Goal: Task Accomplishment & Management: Complete application form

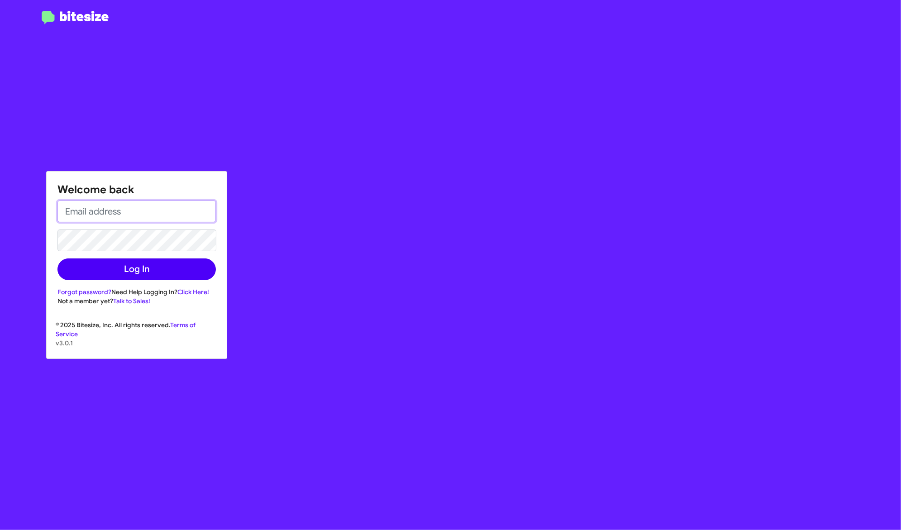
type input "[PERSON_NAME][EMAIL_ADDRESS][DOMAIN_NAME]"
click at [180, 261] on button "Log In" at bounding box center [136, 269] width 158 height 22
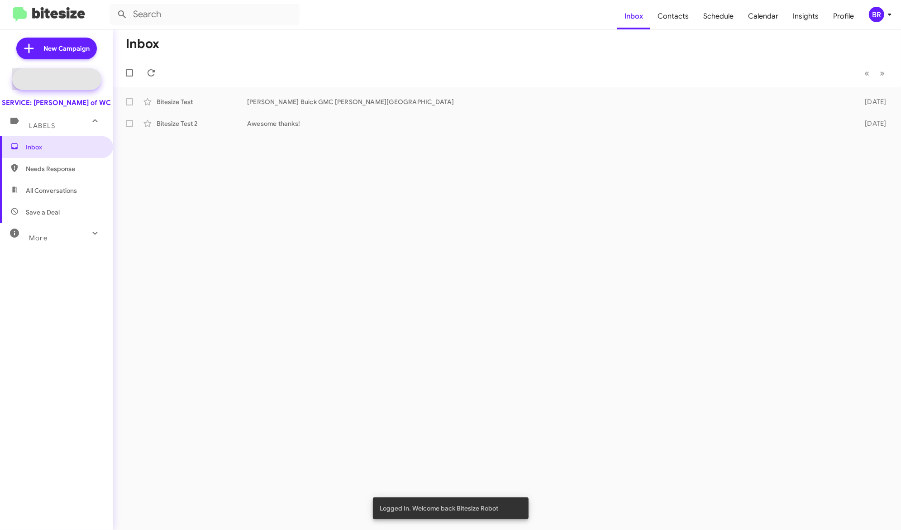
click at [76, 78] on span "Special Campaign" at bounding box center [66, 79] width 55 height 9
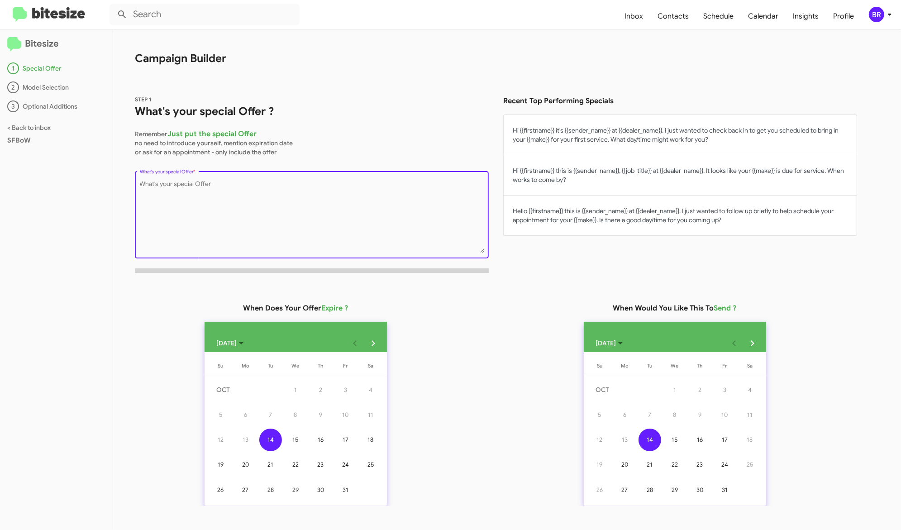
click at [231, 222] on textarea "What's your special Offer *" at bounding box center [312, 216] width 344 height 73
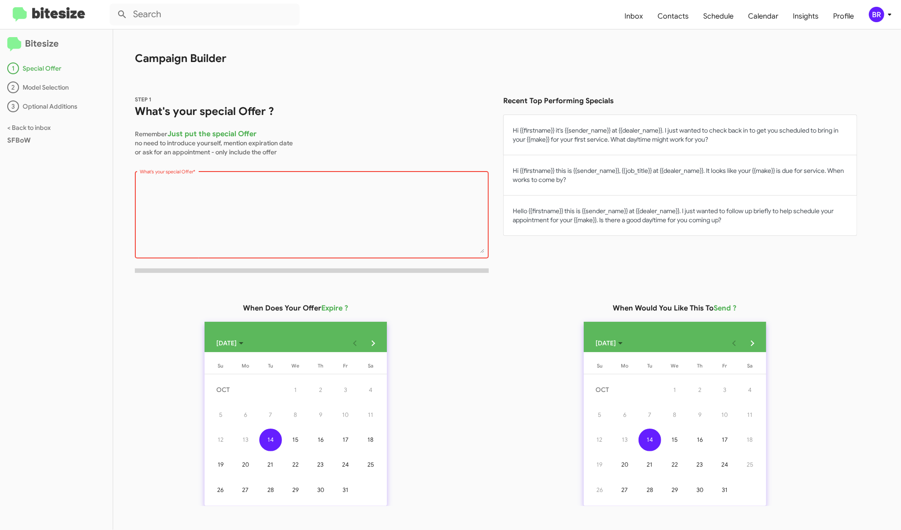
scroll to position [29, 0]
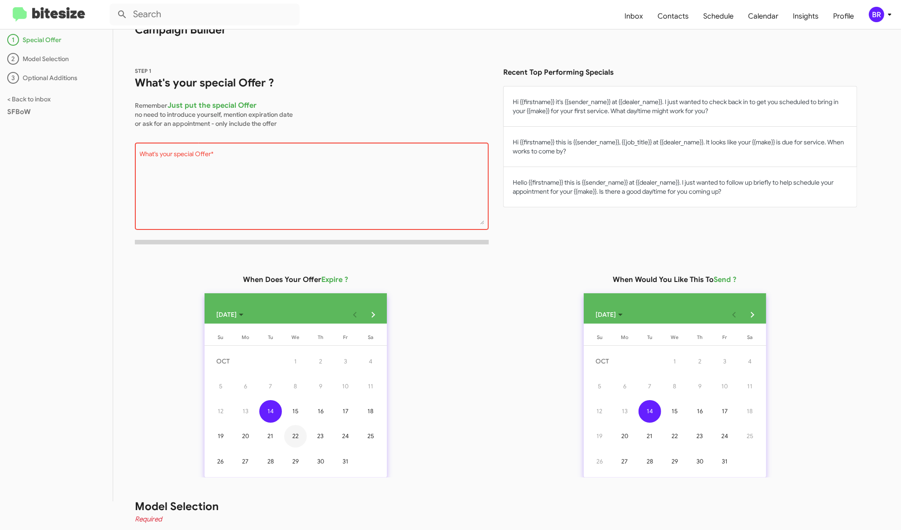
click at [304, 434] on div "22" at bounding box center [295, 436] width 23 height 23
click at [596, 145] on button "Hi {{firstname}} this is {{sender_name}}, {{job_title}} at {{dealer_name}}. It …" at bounding box center [680, 147] width 354 height 40
type textarea "Hi {{firstname}} this is {{sender_name}}, {{job_title}} at {{dealer_name}}. It …"
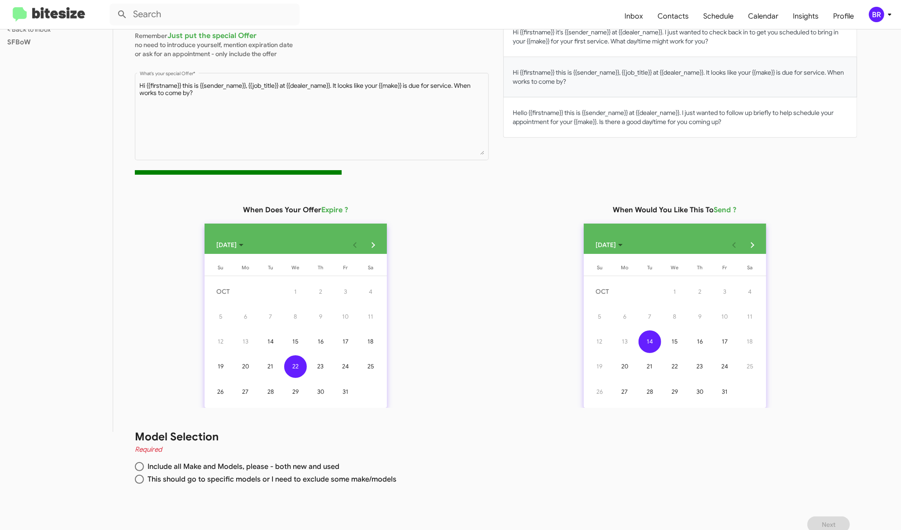
scroll to position [110, 0]
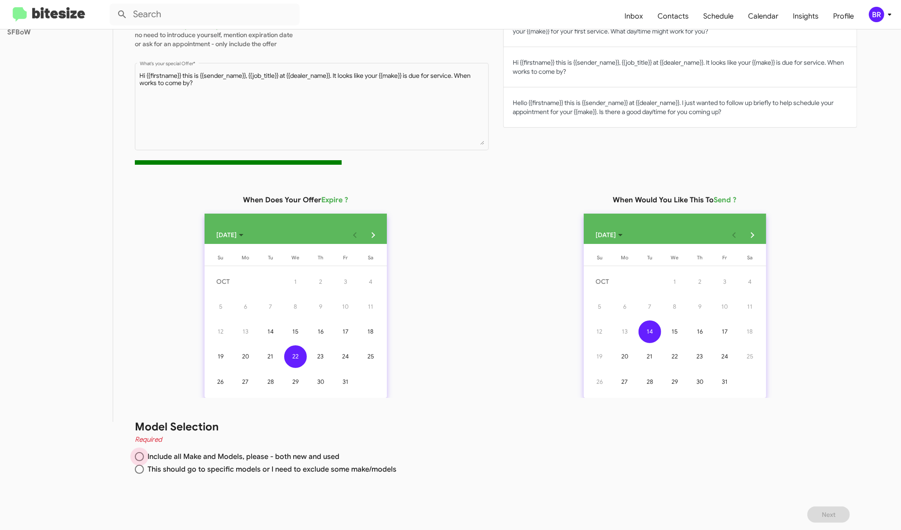
click at [327, 454] on span "Include all Make and Models, please - both new and used" at bounding box center [242, 456] width 196 height 9
click at [144, 454] on input "Include all Make and Models, please - both new and used" at bounding box center [139, 456] width 9 height 9
radio input "true"
click at [831, 512] on span "Next" at bounding box center [829, 514] width 14 height 16
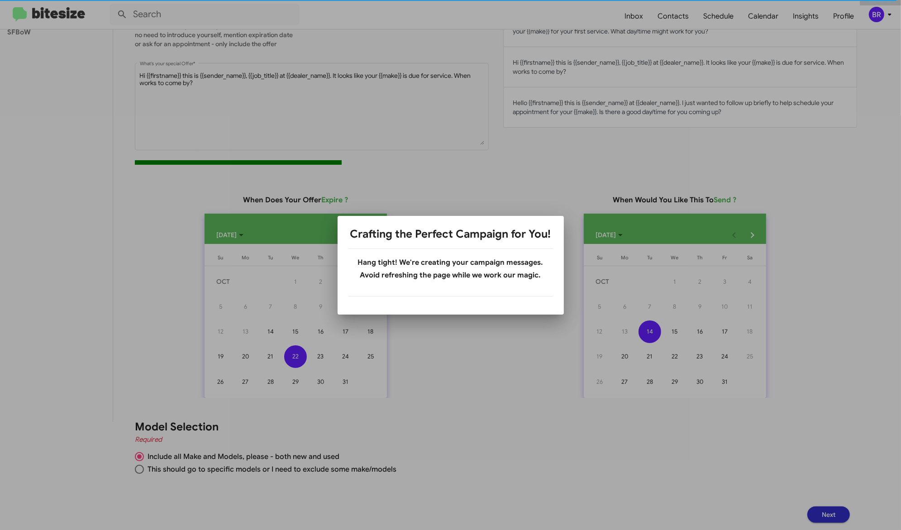
scroll to position [0, 0]
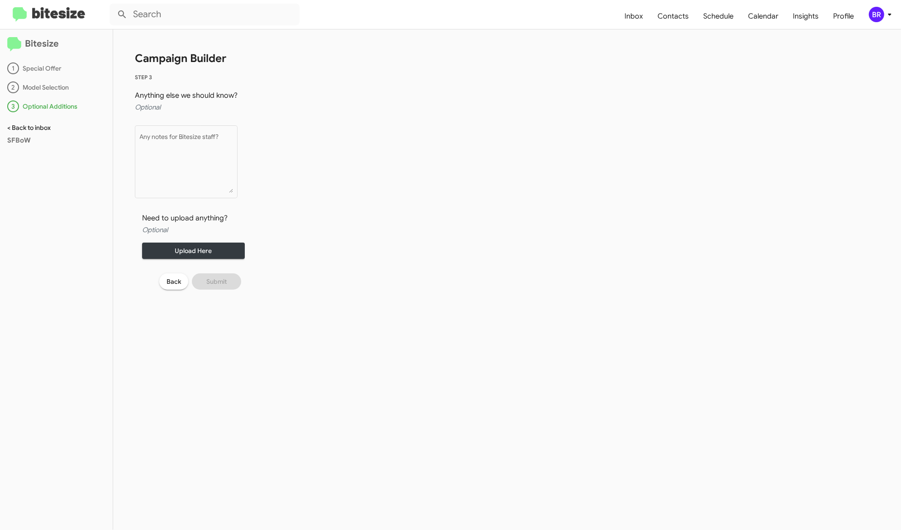
click at [35, 126] on link "< Back to inbox" at bounding box center [28, 128] width 43 height 8
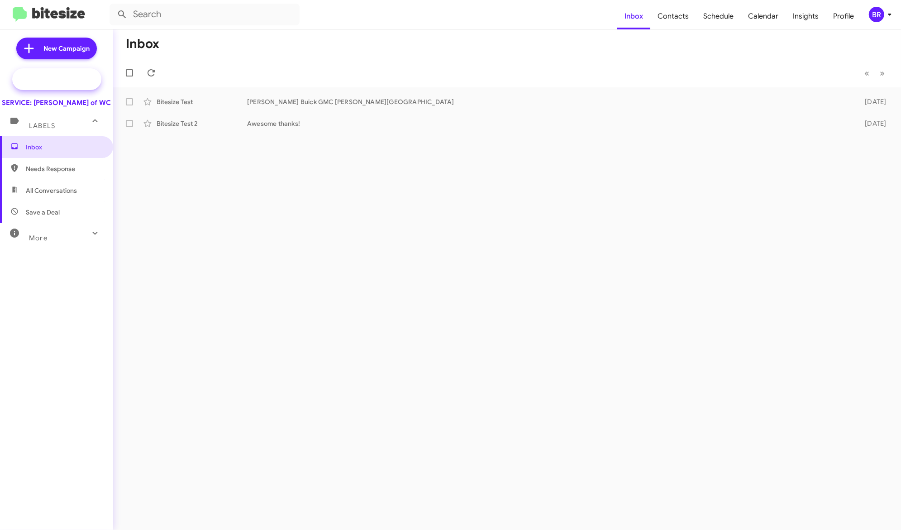
click at [60, 79] on span "Special Campaign" at bounding box center [66, 79] width 55 height 9
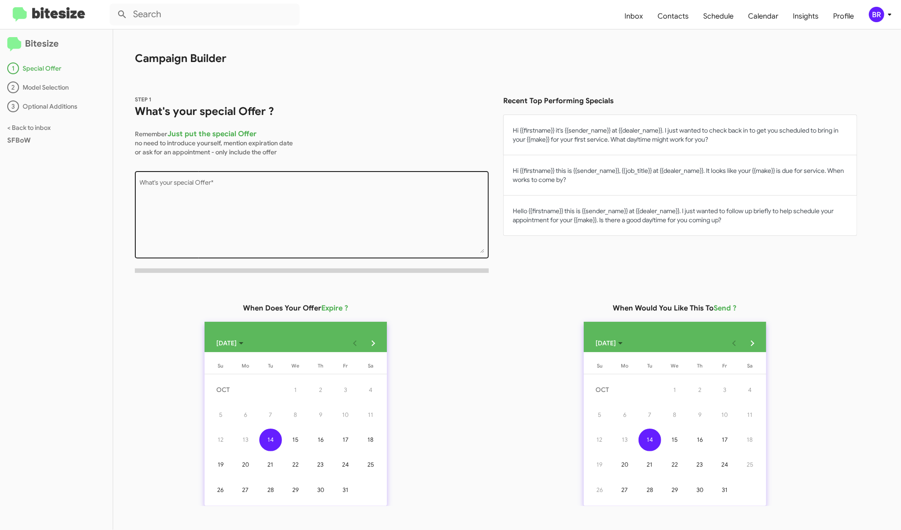
click at [328, 206] on textarea "What's your special Offer *" at bounding box center [312, 216] width 344 height 73
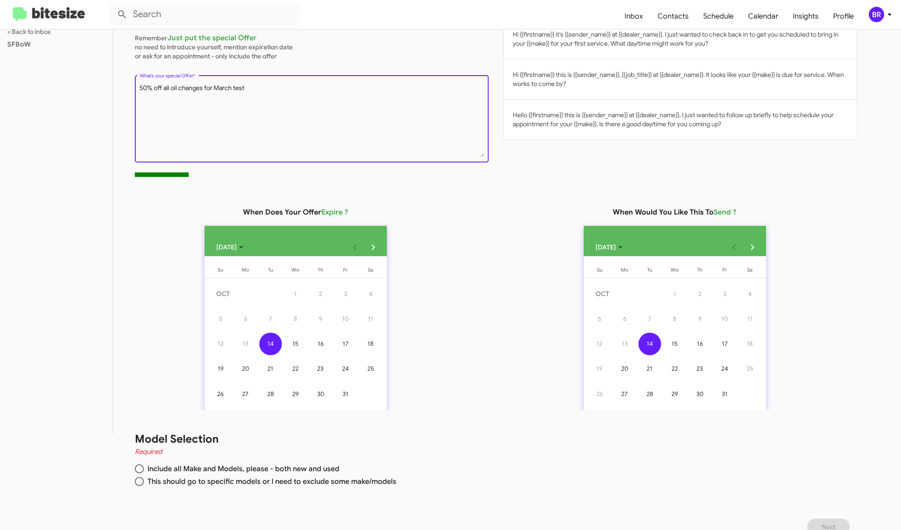
scroll to position [110, 0]
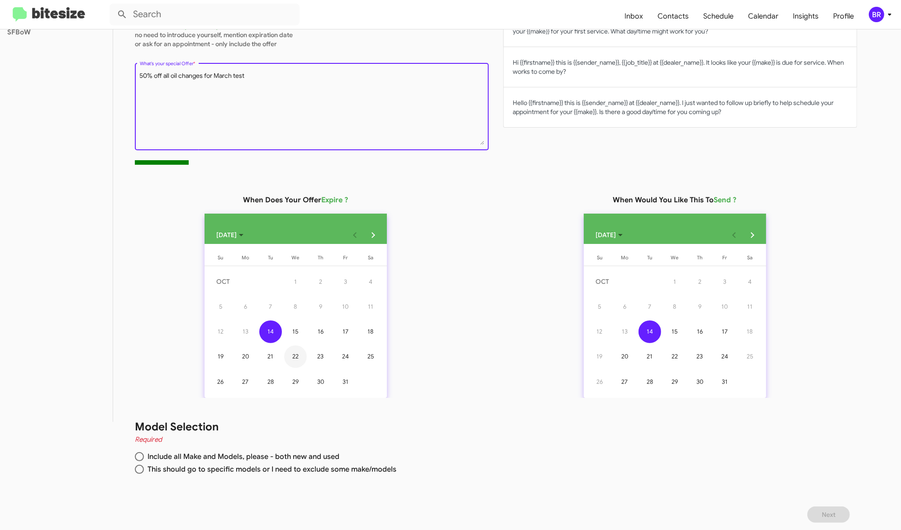
type textarea "50% off all oil changes for March test"
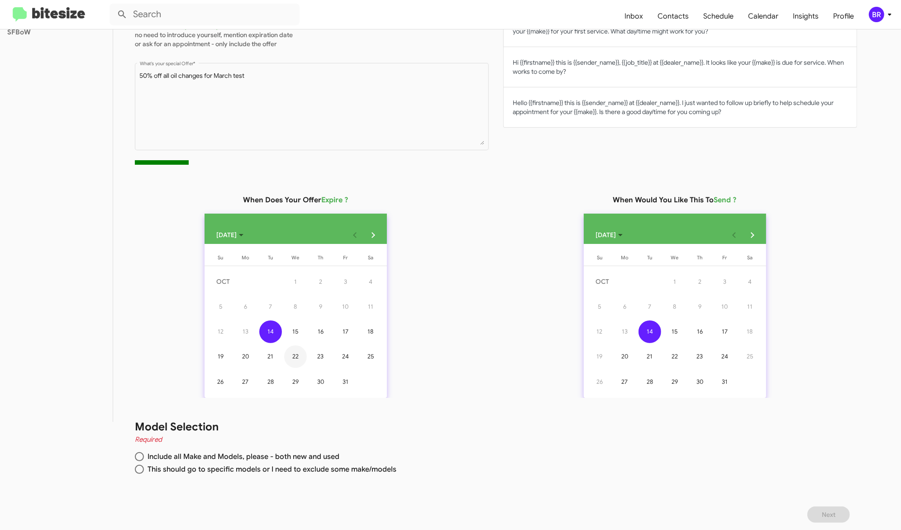
click at [296, 366] on div "22" at bounding box center [295, 356] width 23 height 23
click at [338, 468] on span "This should go to specific models or I need to exclude some make/models" at bounding box center [270, 469] width 253 height 9
click at [144, 468] on input "This should go to specific models or I need to exclude some make/models" at bounding box center [139, 469] width 9 height 9
radio input "true"
click at [830, 509] on button "Next" at bounding box center [828, 514] width 43 height 16
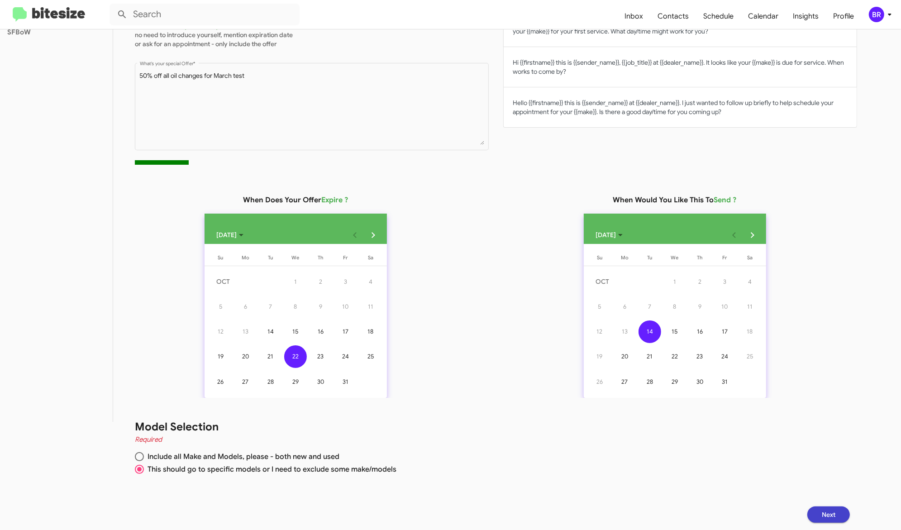
scroll to position [0, 0]
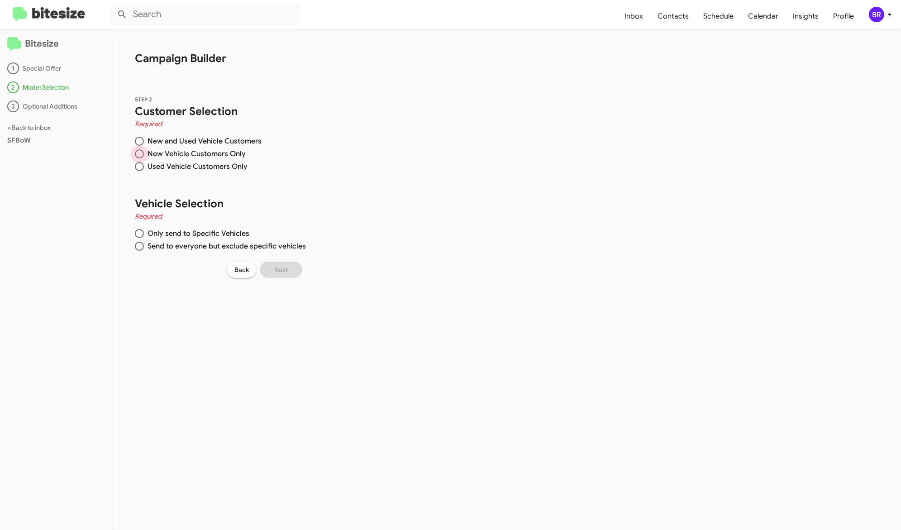
click at [215, 153] on span "New Vehicle Customers Only" at bounding box center [195, 153] width 102 height 9
click at [144, 153] on input "New Vehicle Customers Only" at bounding box center [139, 153] width 9 height 9
radio input "true"
click at [228, 247] on span "Send to everyone but exclude specific vehicles" at bounding box center [225, 246] width 162 height 9
click at [144, 247] on input "Send to everyone but exclude specific vehicles" at bounding box center [139, 246] width 9 height 9
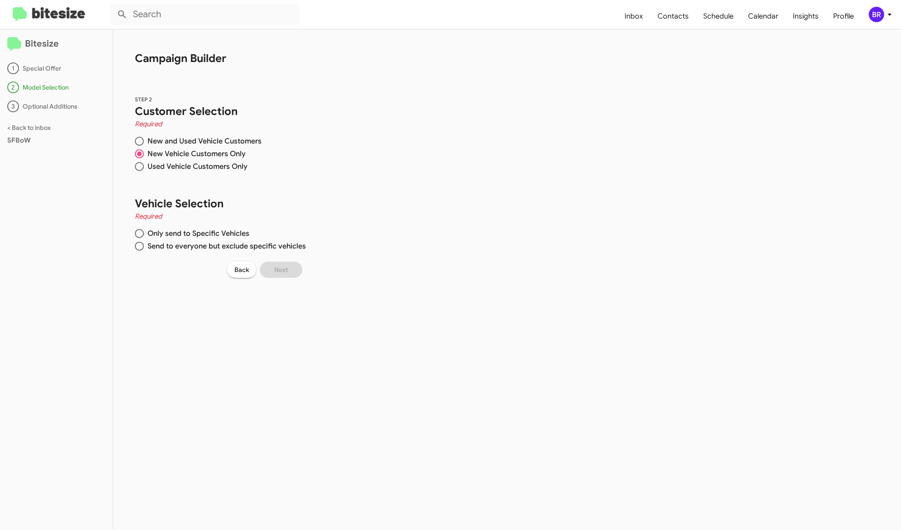
radio input "true"
click at [230, 236] on span "Only send to Specific Vehicles" at bounding box center [196, 233] width 105 height 9
click at [144, 236] on input "Only send to Specific Vehicles" at bounding box center [139, 233] width 9 height 9
radio input "true"
click at [344, 139] on input "Search Make" at bounding box center [364, 137] width 81 height 7
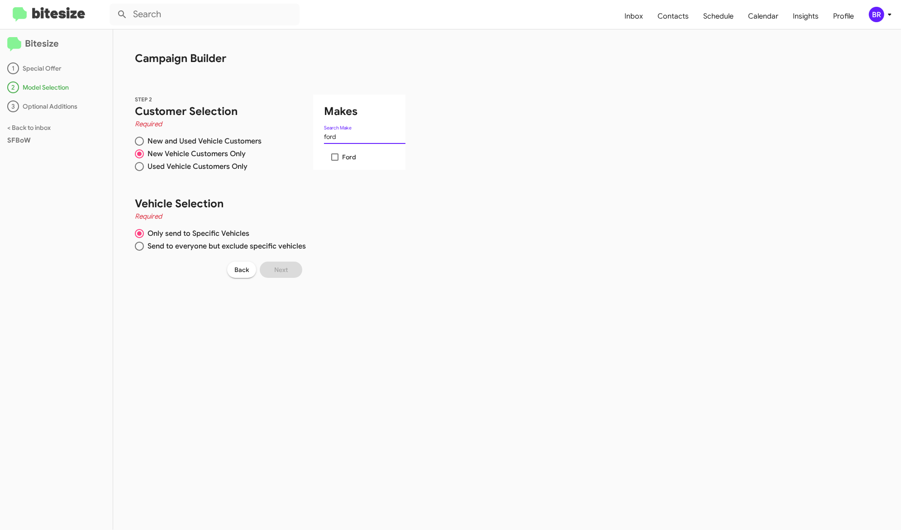
type input "ford"
click at [333, 154] on span at bounding box center [334, 156] width 7 height 7
click at [334, 161] on input "Ford" at bounding box center [334, 161] width 0 height 0
checkbox input "true"
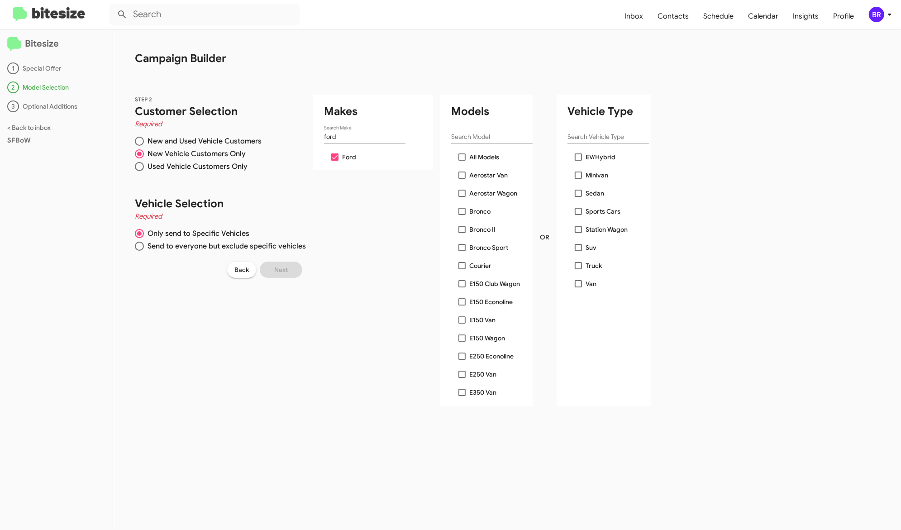
click at [478, 154] on span "All Models" at bounding box center [484, 157] width 30 height 11
click at [462, 161] on input "All Models" at bounding box center [462, 161] width 0 height 0
checkbox input "true"
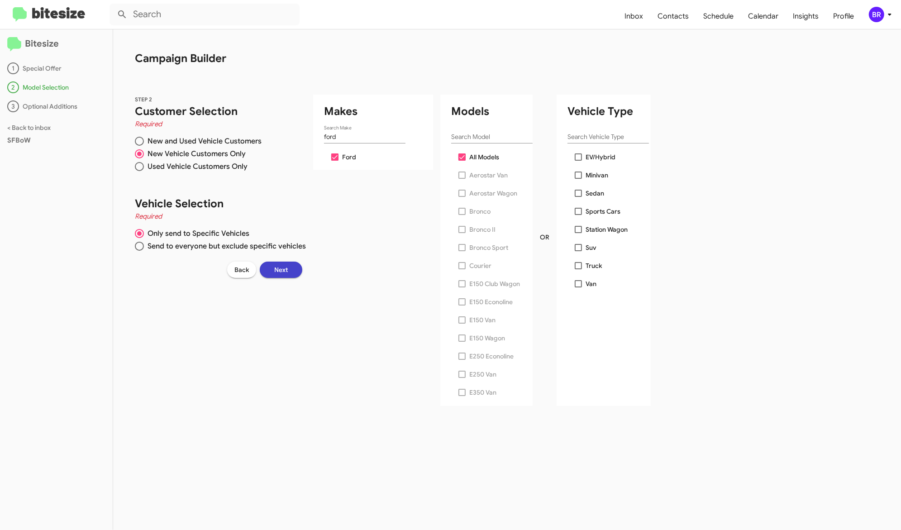
click at [279, 266] on span "Next" at bounding box center [281, 270] width 14 height 16
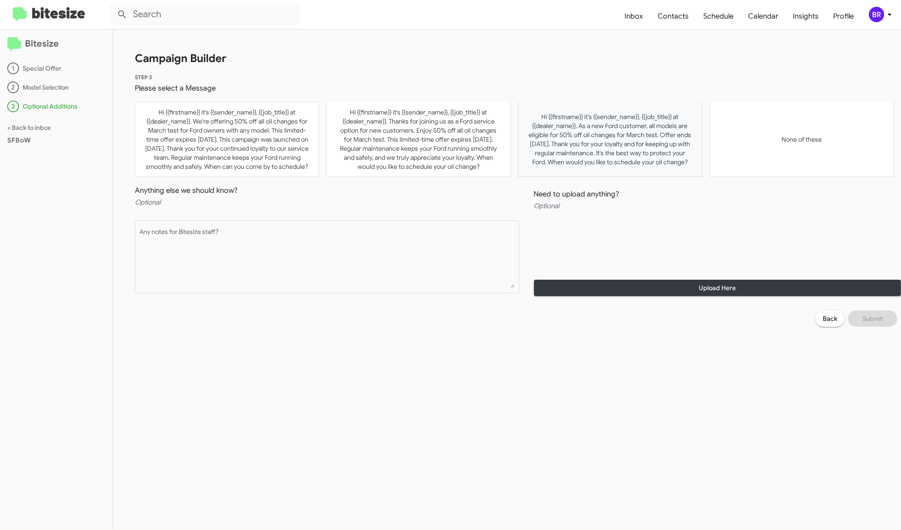
click at [618, 144] on button "Hi {{firstname}} it's {{sender_name}}, {{job_title}} at {{dealer_name}}. As a n…" at bounding box center [610, 139] width 184 height 75
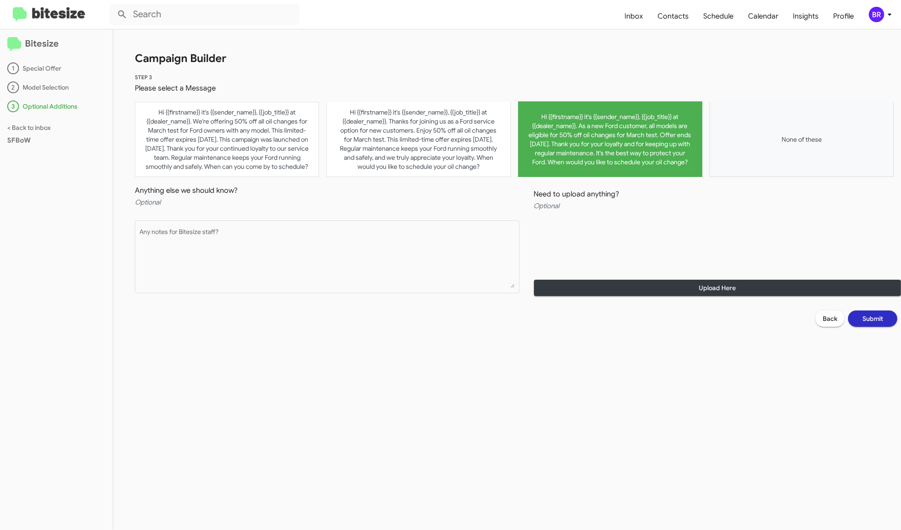
click at [760, 151] on button "None of these" at bounding box center [802, 139] width 184 height 75
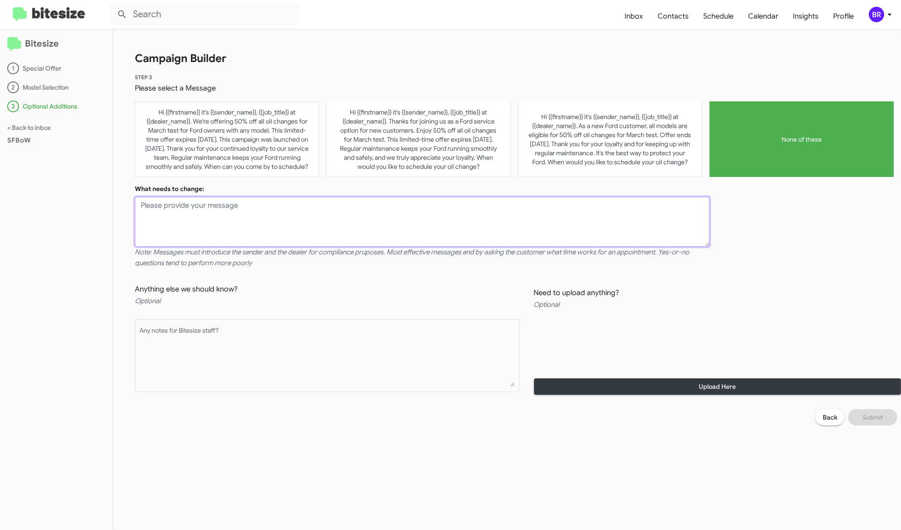
click at [502, 237] on textarea at bounding box center [422, 222] width 575 height 50
type textarea "There should be more focus on a service party"
click at [873, 420] on span "Submit" at bounding box center [873, 417] width 20 height 16
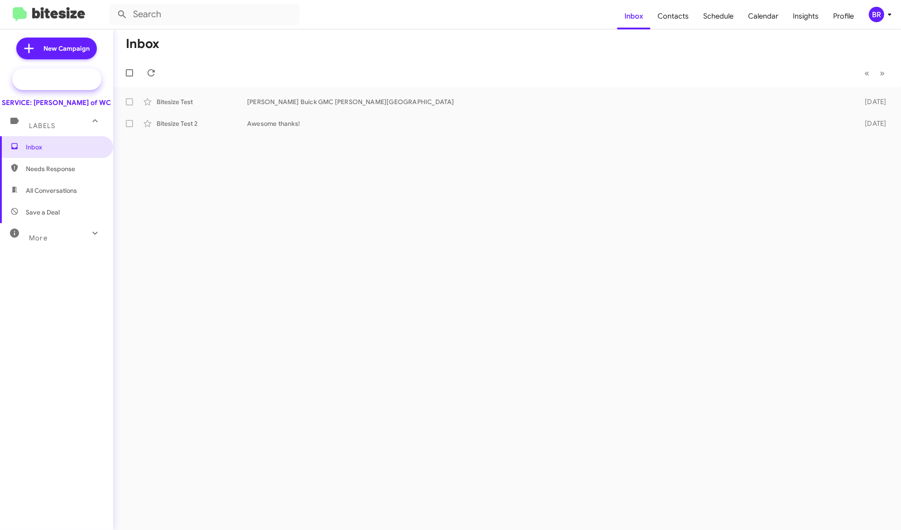
click at [83, 84] on span "Special Campaign" at bounding box center [56, 79] width 89 height 22
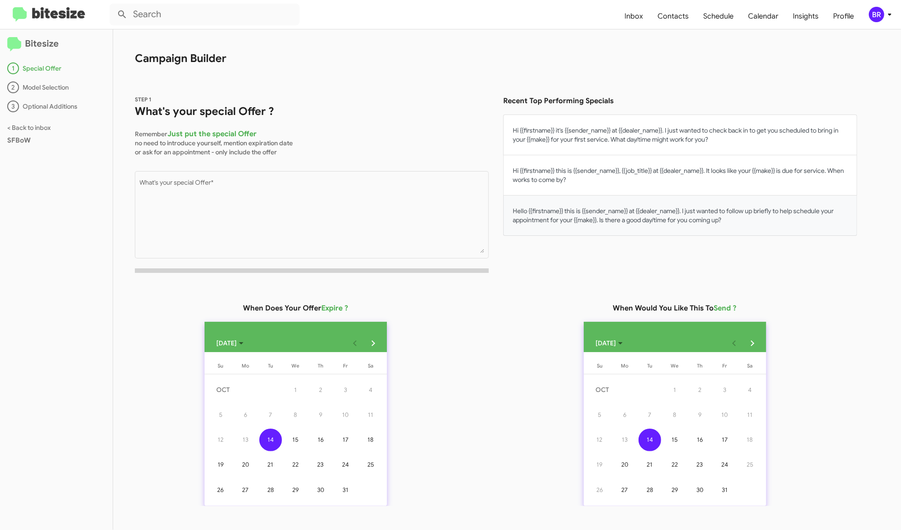
click at [615, 213] on button "Hello {{firstname}} this is {{sender_name}} at {{dealer_name}}. I just wanted t…" at bounding box center [680, 216] width 354 height 40
type textarea "Hello {{firstname}} this is {{sender_name}} at {{dealer_name}}. I just wanted t…"
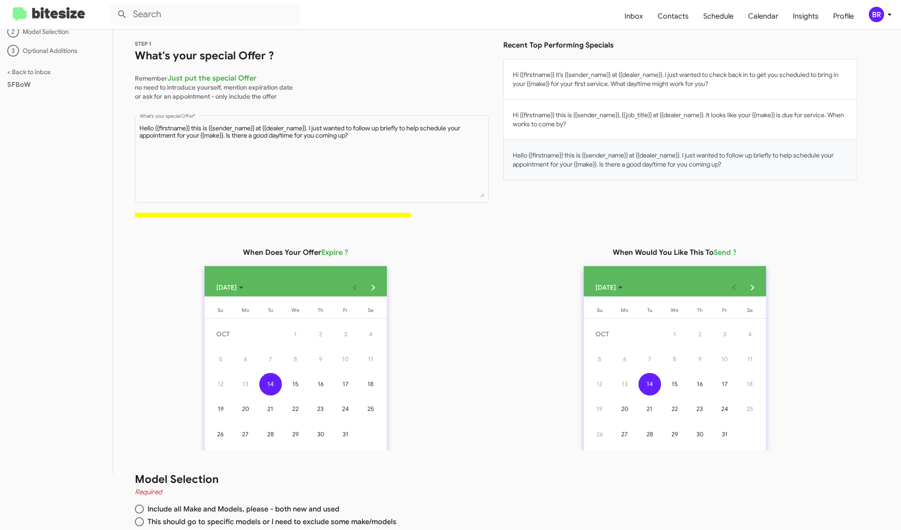
scroll to position [110, 0]
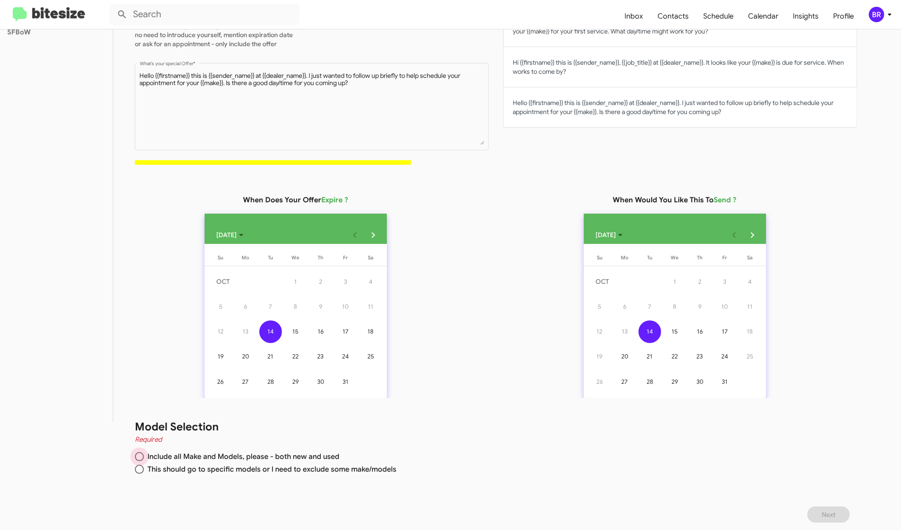
click at [295, 458] on span "Include all Make and Models, please - both new and used" at bounding box center [242, 456] width 196 height 9
click at [144, 458] on input "Include all Make and Models, please - both new and used" at bounding box center [139, 456] width 9 height 9
radio input "true"
click at [325, 366] on div "23" at bounding box center [320, 356] width 23 height 23
click at [836, 513] on span "Next" at bounding box center [829, 514] width 14 height 16
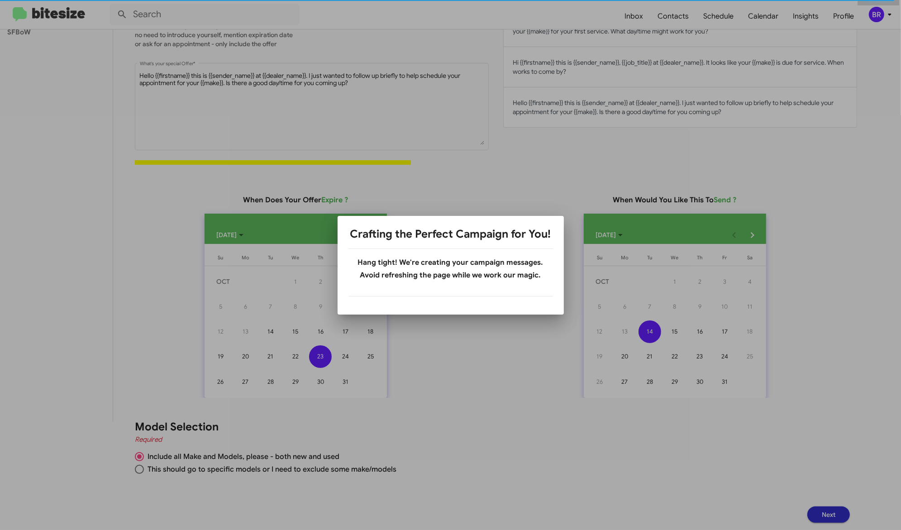
scroll to position [0, 0]
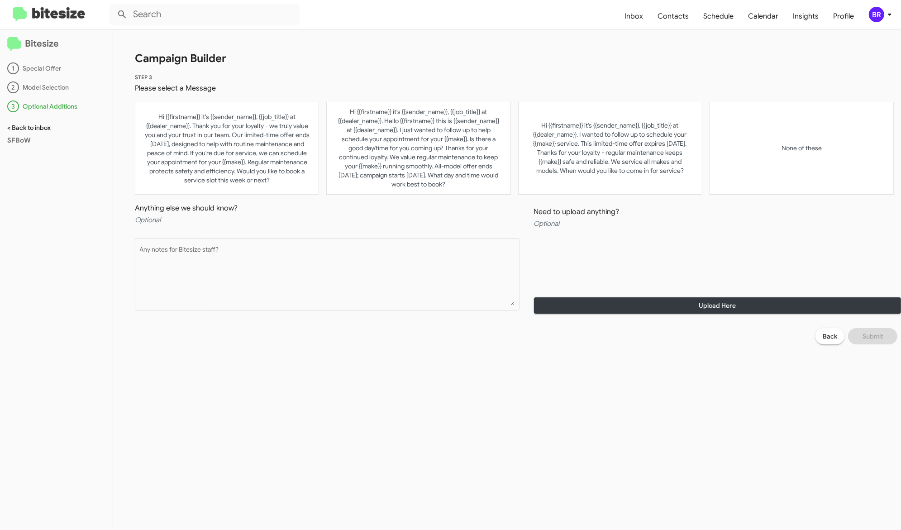
click at [43, 127] on link "< Back to inbox" at bounding box center [28, 128] width 43 height 8
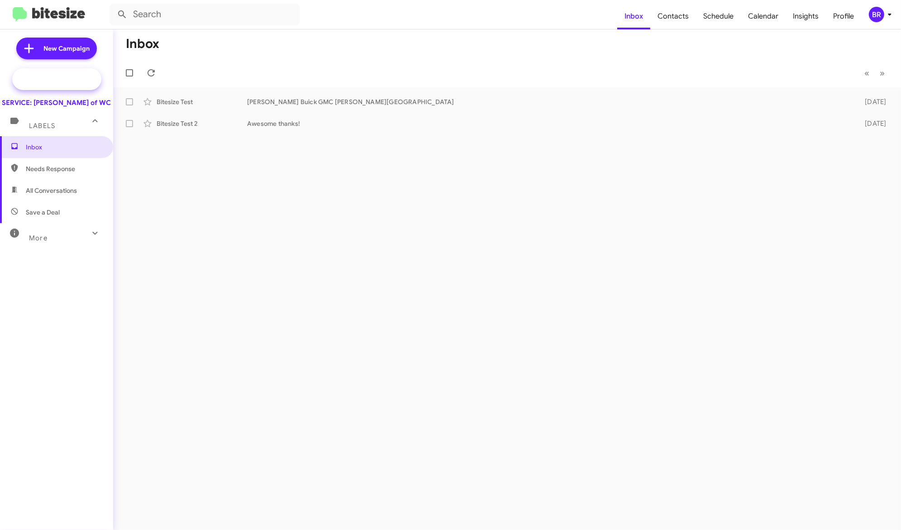
click at [82, 79] on span "Special Campaign" at bounding box center [66, 79] width 55 height 9
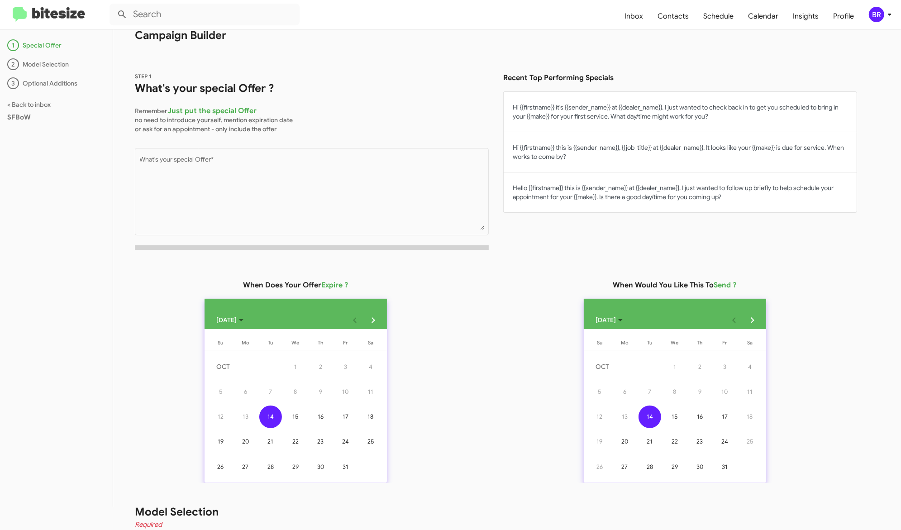
scroll to position [19, 0]
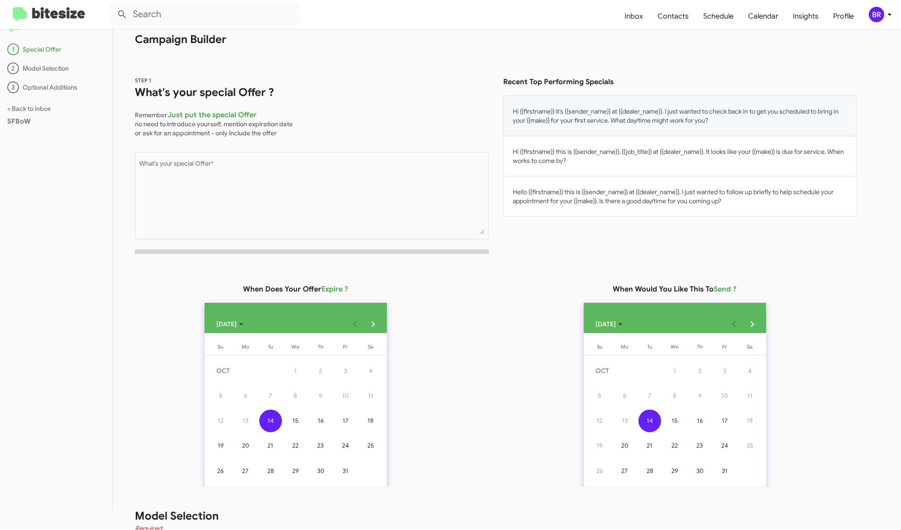
click at [641, 125] on button "Hi {{firstname}} it's {{sender_name}} at {{dealer_name}}. I just wanted to chec…" at bounding box center [680, 116] width 354 height 41
type textarea "Hi {{firstname}} it's {{sender_name}} at {{dealer_name}}. I just wanted to chec…"
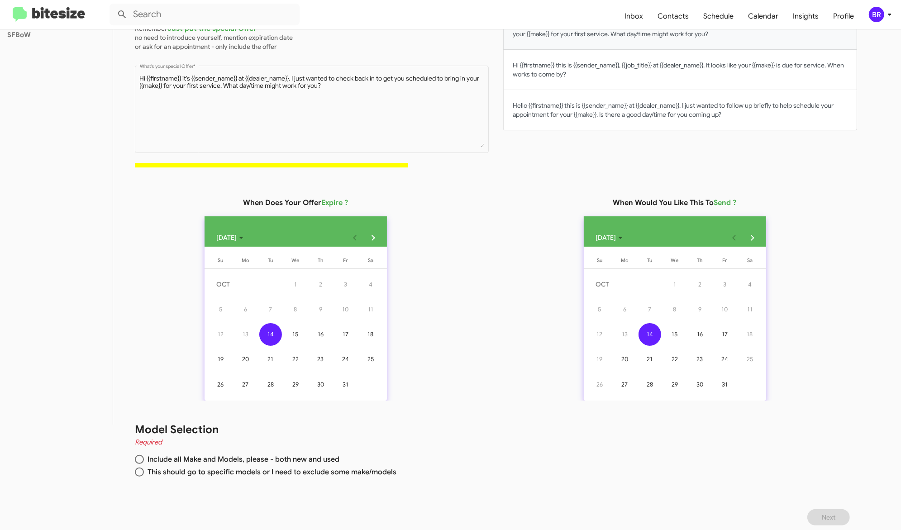
scroll to position [110, 0]
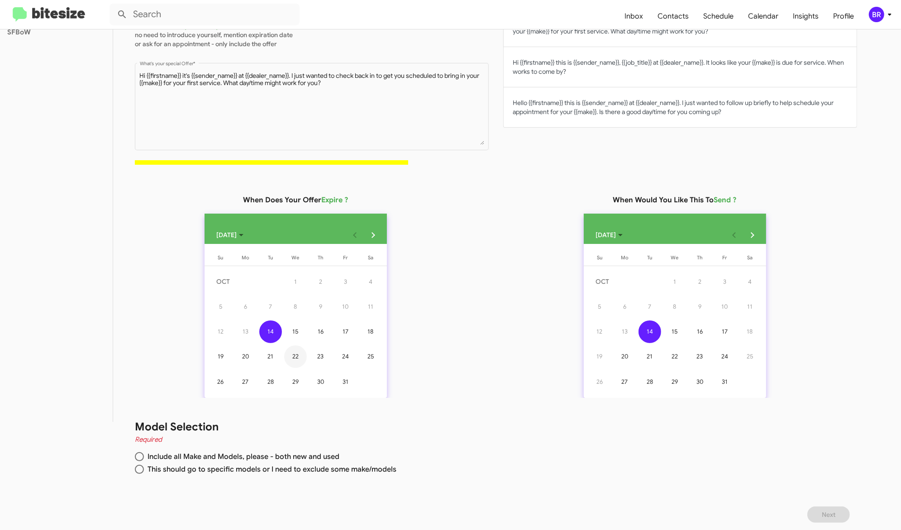
click at [296, 353] on div "22" at bounding box center [295, 356] width 23 height 23
click at [229, 457] on span "Include all Make and Models, please - both new and used" at bounding box center [242, 456] width 196 height 9
click at [144, 457] on input "Include all Make and Models, please - both new and used" at bounding box center [139, 456] width 9 height 9
radio input "true"
click at [359, 469] on span "This should go to specific models or I need to exclude some make/models" at bounding box center [270, 469] width 253 height 9
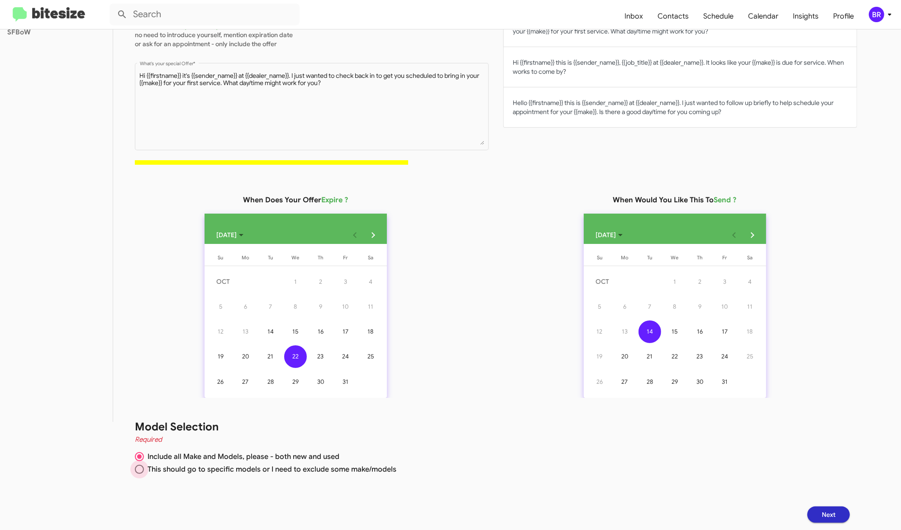
click at [144, 469] on input "This should go to specific models or I need to exclude some make/models" at bounding box center [139, 469] width 9 height 9
radio input "true"
click at [836, 516] on span "Next" at bounding box center [829, 514] width 14 height 16
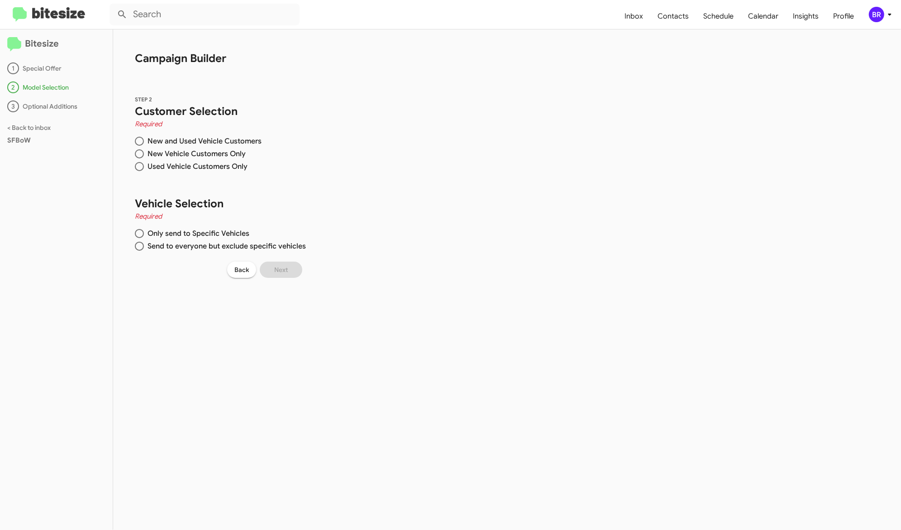
click at [190, 143] on span "New and Used Vehicle Customers" at bounding box center [203, 141] width 118 height 9
click at [144, 143] on input "New and Used Vehicle Customers" at bounding box center [139, 141] width 9 height 9
radio input "true"
click at [197, 245] on span "Send to everyone but exclude specific vehicles" at bounding box center [225, 246] width 162 height 9
click at [144, 245] on input "Send to everyone but exclude specific vehicles" at bounding box center [139, 246] width 9 height 9
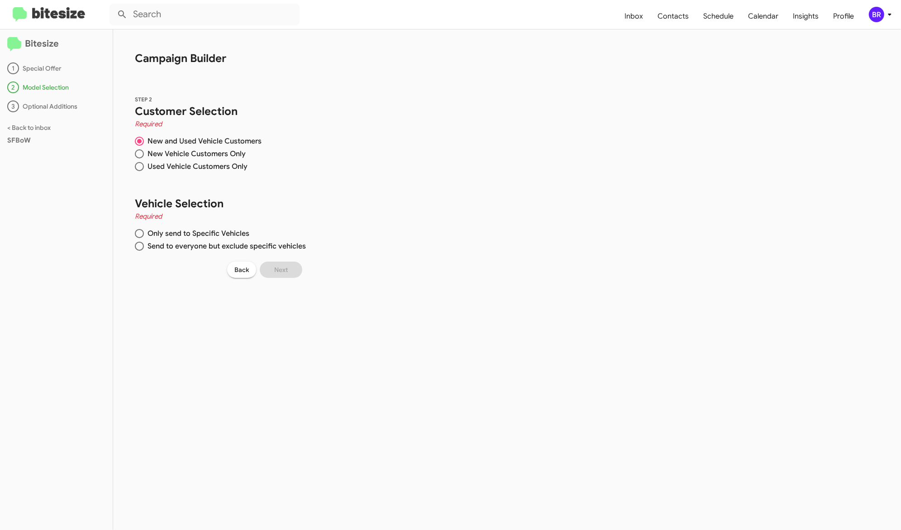
radio input "true"
click at [197, 233] on span "Only send to Specific Vehicles" at bounding box center [196, 233] width 105 height 9
click at [144, 233] on input "Only send to Specific Vehicles" at bounding box center [139, 233] width 9 height 9
radio input "true"
click at [196, 168] on span "Used Vehicle Customers Only" at bounding box center [196, 166] width 104 height 9
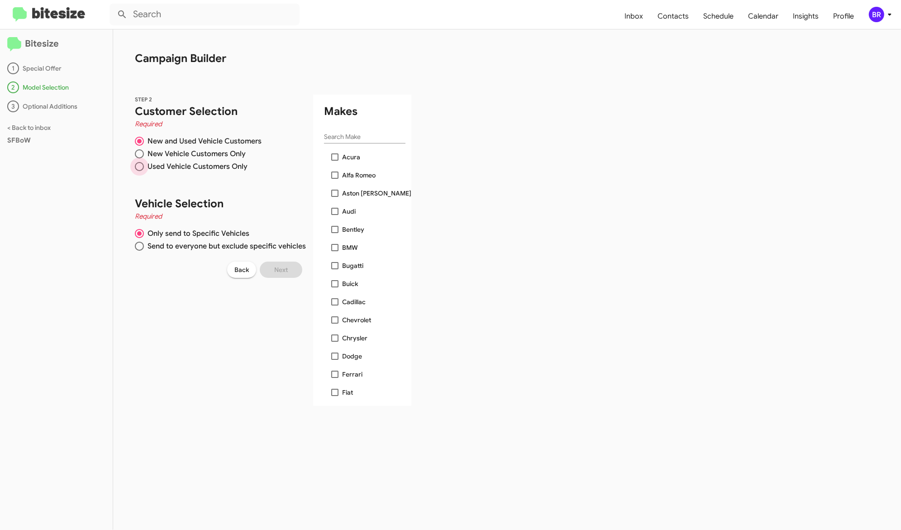
click at [144, 168] on input "Used Vehicle Customers Only" at bounding box center [139, 166] width 9 height 9
radio input "true"
click at [143, 255] on div "STEP 2 Customer Selection Required New and Used Vehicle Customers New Vehicle C…" at bounding box center [209, 175] width 193 height 205
click at [240, 272] on span "Back" at bounding box center [241, 270] width 14 height 16
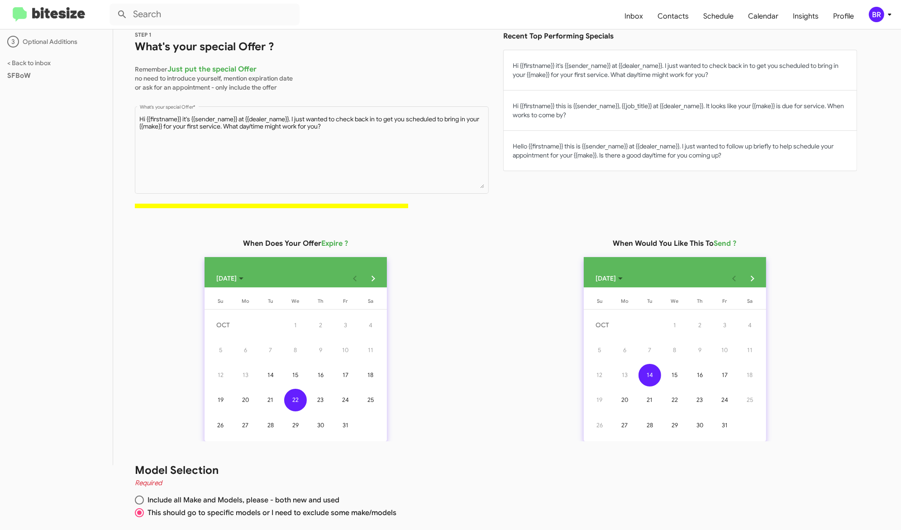
scroll to position [64, 0]
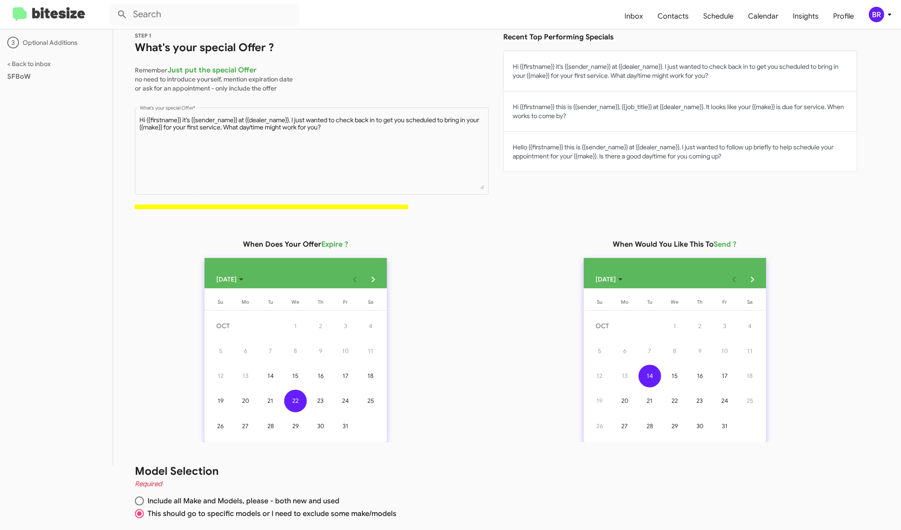
click at [141, 502] on span at bounding box center [139, 501] width 9 height 9
click at [141, 502] on input "Include all Make and Models, please - both new and used" at bounding box center [139, 501] width 9 height 9
radio input "true"
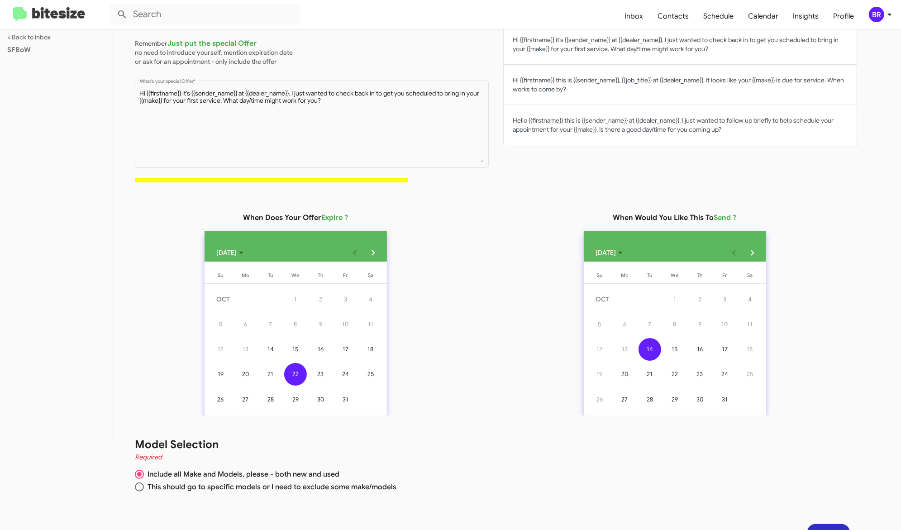
scroll to position [110, 0]
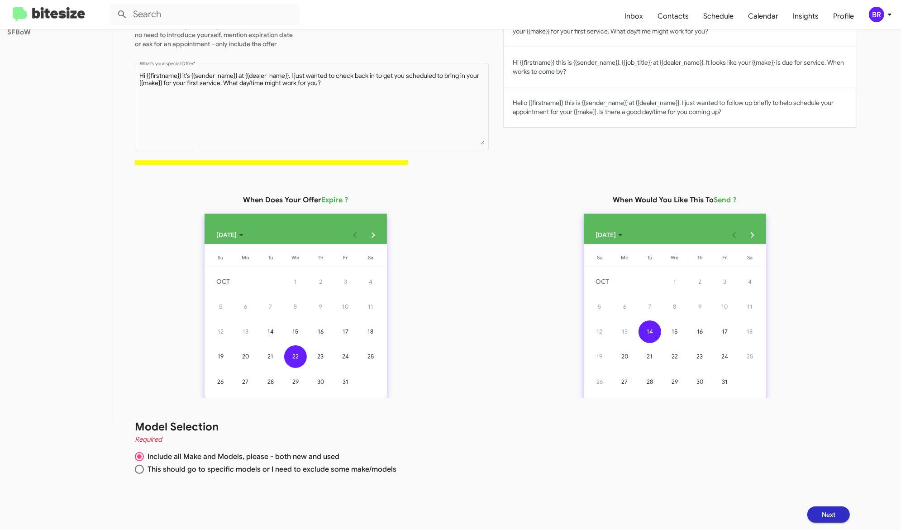
click at [353, 472] on span "This should go to specific models or I need to exclude some make/models" at bounding box center [270, 469] width 253 height 9
click at [144, 472] on input "This should go to specific models or I need to exclude some make/models" at bounding box center [139, 469] width 9 height 9
radio input "true"
click at [836, 509] on span "Next" at bounding box center [829, 514] width 14 height 16
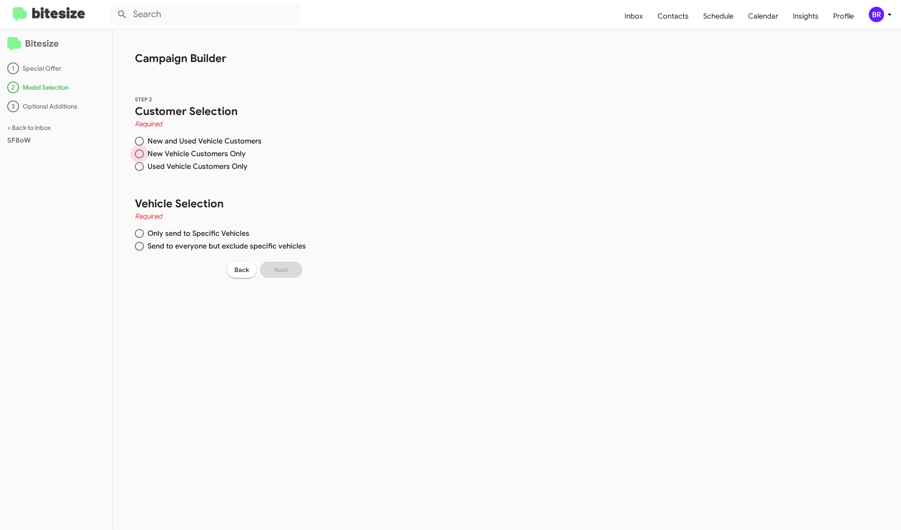
click at [215, 149] on span "New Vehicle Customers Only" at bounding box center [195, 153] width 102 height 9
click at [144, 149] on input "New Vehicle Customers Only" at bounding box center [139, 153] width 9 height 9
radio input "true"
click at [193, 237] on span "Only send to Specific Vehicles" at bounding box center [196, 233] width 105 height 9
click at [144, 237] on input "Only send to Specific Vehicles" at bounding box center [139, 233] width 9 height 9
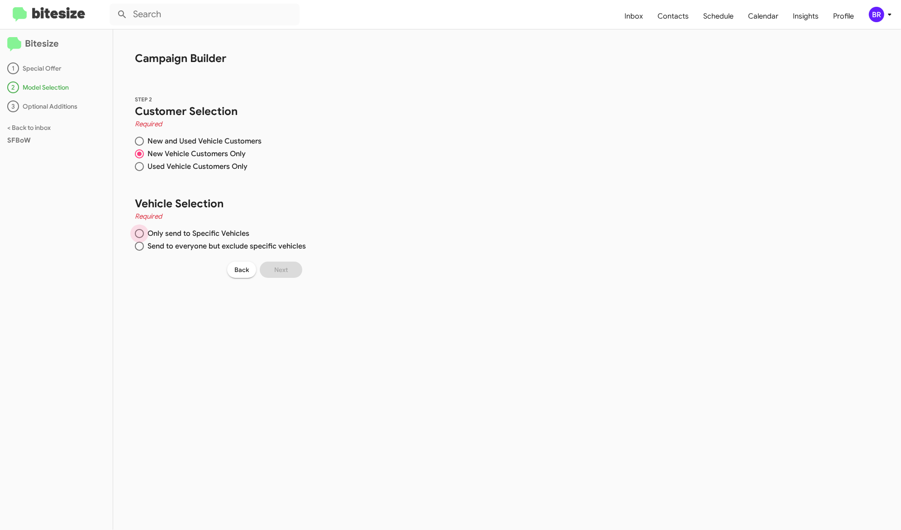
radio input "true"
click at [336, 261] on label "Bugatti" at bounding box center [347, 265] width 32 height 11
click at [335, 269] on input "Bugatti" at bounding box center [334, 269] width 0 height 0
checkbox input "true"
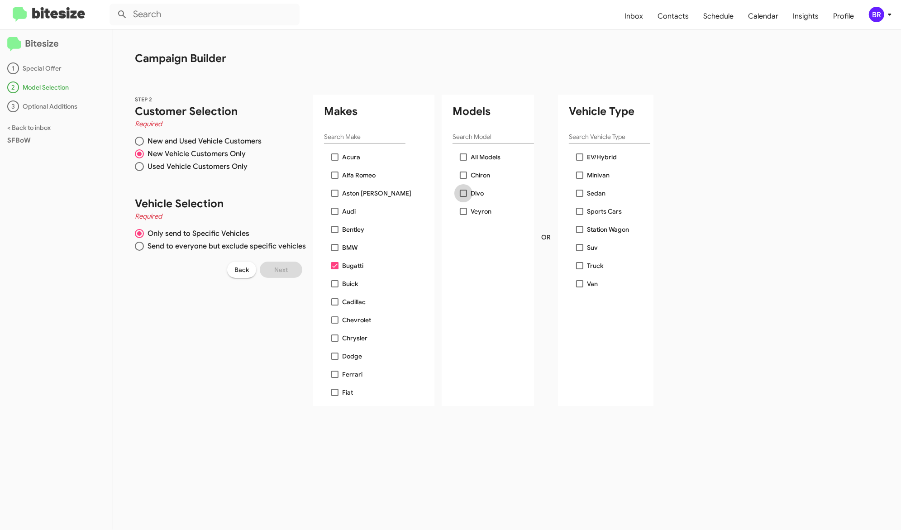
click at [473, 191] on span "Divo" at bounding box center [477, 193] width 13 height 11
click at [463, 197] on input "Divo" at bounding box center [463, 197] width 0 height 0
checkbox input "true"
click at [44, 128] on link "< Back to inbox" at bounding box center [28, 128] width 43 height 8
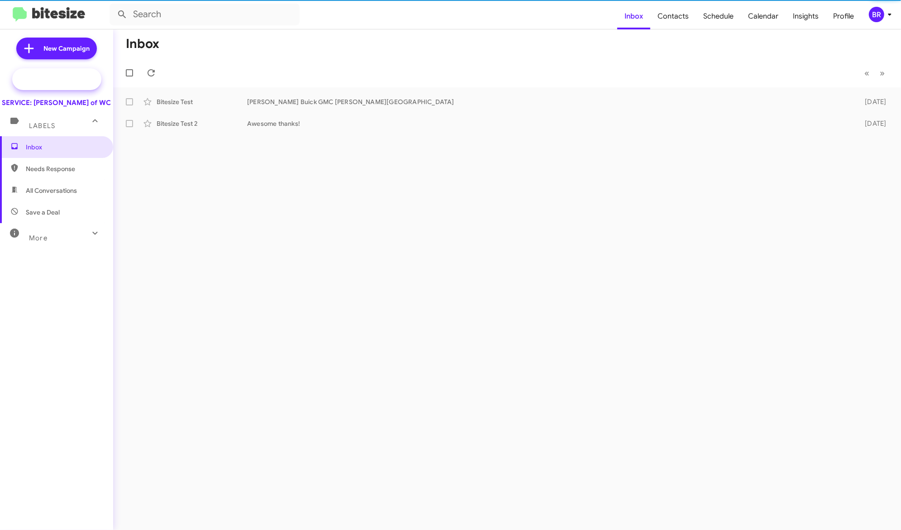
click at [81, 81] on span "Special Campaign" at bounding box center [66, 79] width 55 height 9
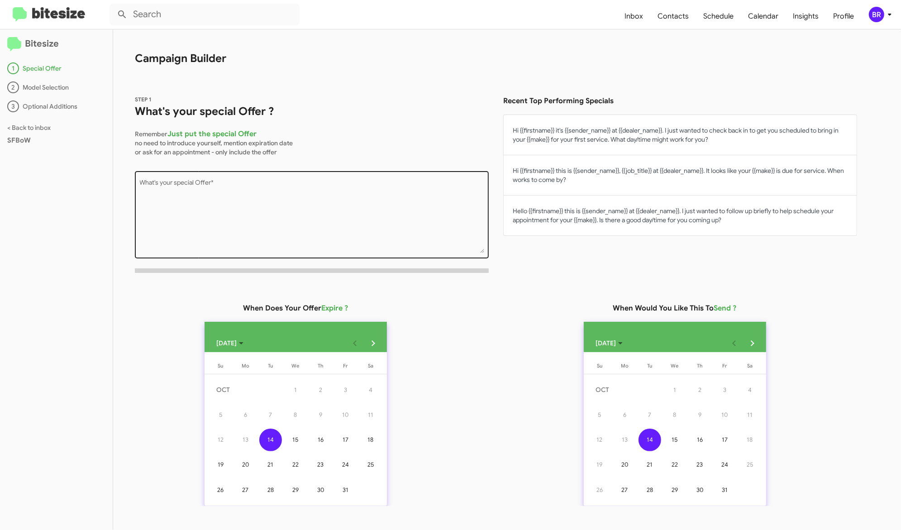
click at [302, 211] on textarea "What's your special Offer *" at bounding box center [312, 216] width 344 height 73
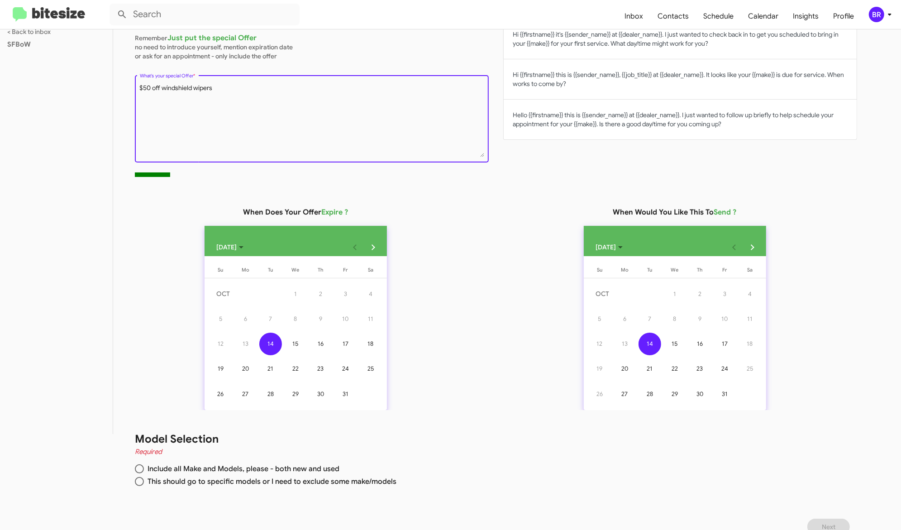
scroll to position [110, 0]
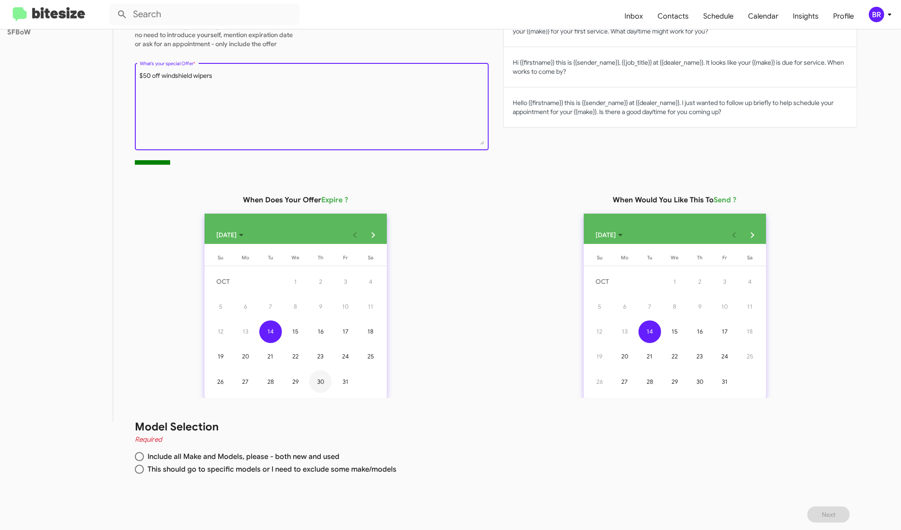
type textarea "$50 off windshield wipers"
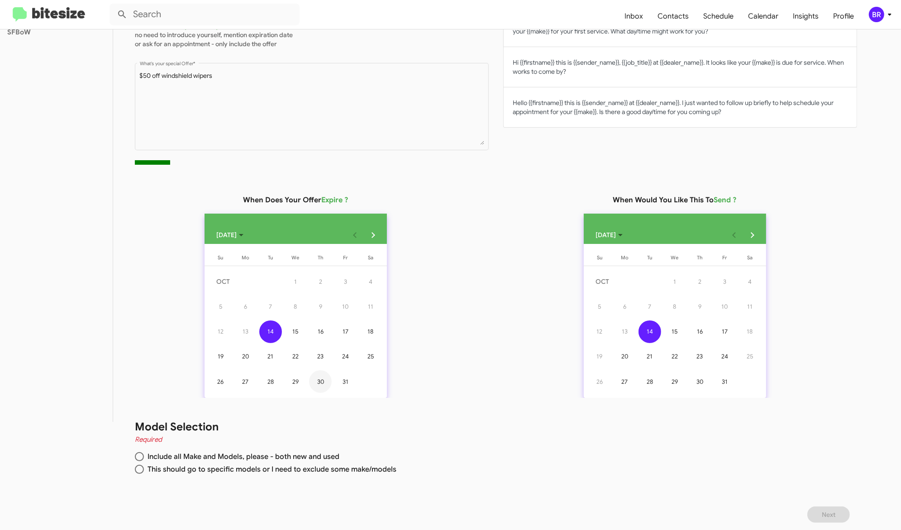
click at [329, 372] on div "30" at bounding box center [320, 381] width 23 height 23
click at [327, 459] on span "Include all Make and Models, please - both new and used" at bounding box center [242, 456] width 196 height 9
click at [144, 459] on input "Include all Make and Models, please - both new and used" at bounding box center [139, 456] width 9 height 9
radio input "true"
click at [836, 511] on span "Next" at bounding box center [829, 514] width 14 height 16
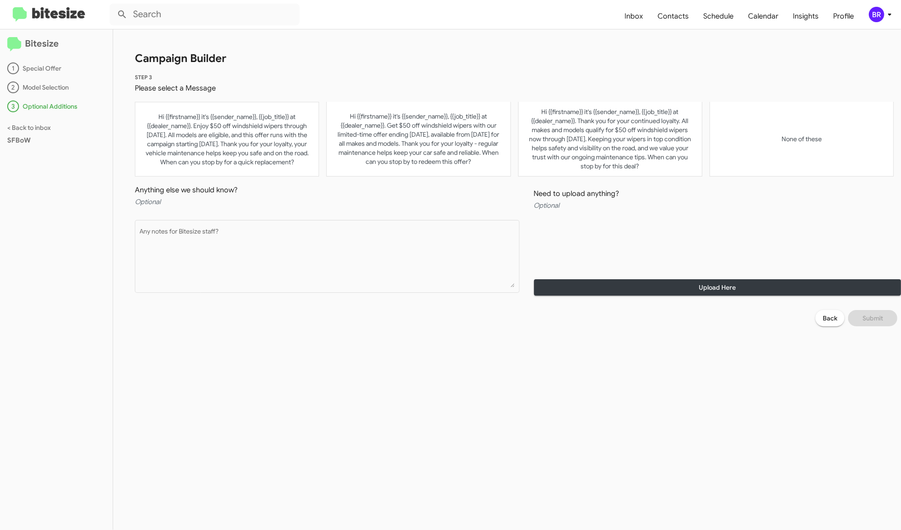
scroll to position [0, 0]
click at [44, 124] on link "< Back to inbox" at bounding box center [28, 128] width 43 height 8
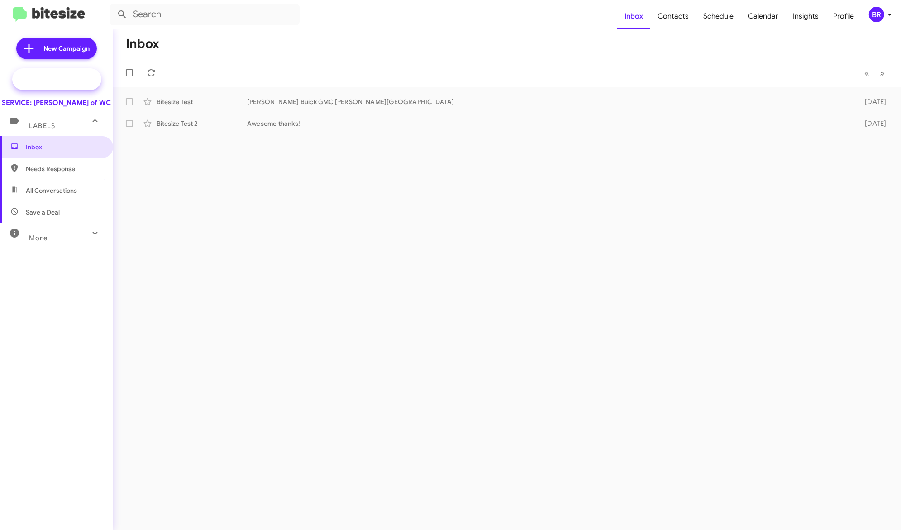
click at [64, 72] on span "Special Campaign" at bounding box center [56, 79] width 89 height 22
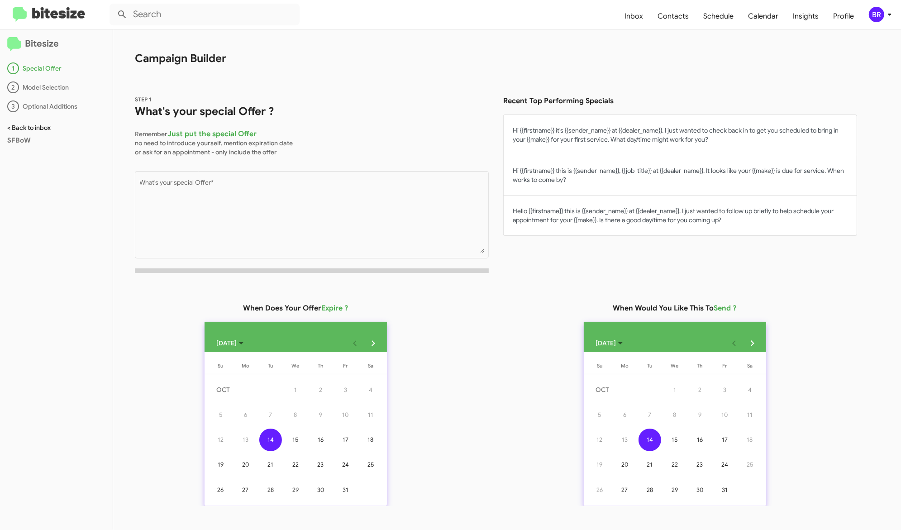
click at [34, 130] on link "< Back to inbox" at bounding box center [28, 128] width 43 height 8
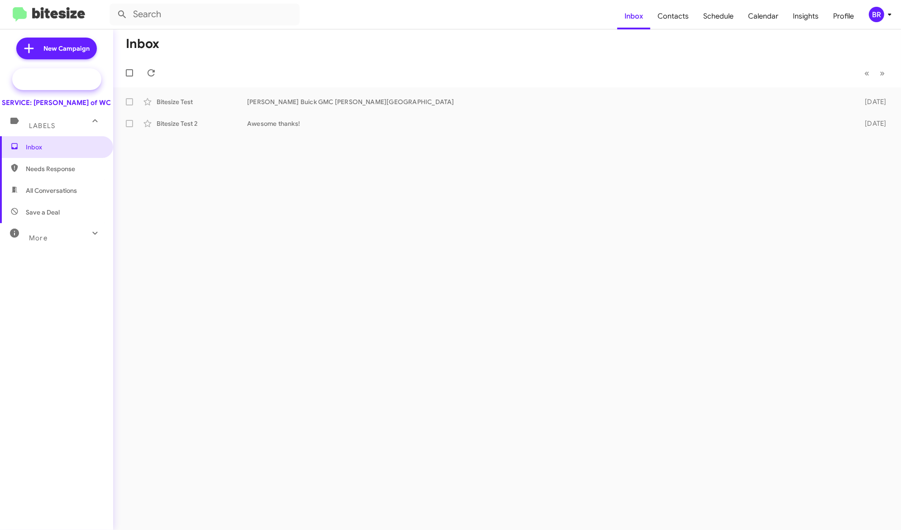
click at [62, 81] on span "Special Campaign" at bounding box center [66, 79] width 55 height 9
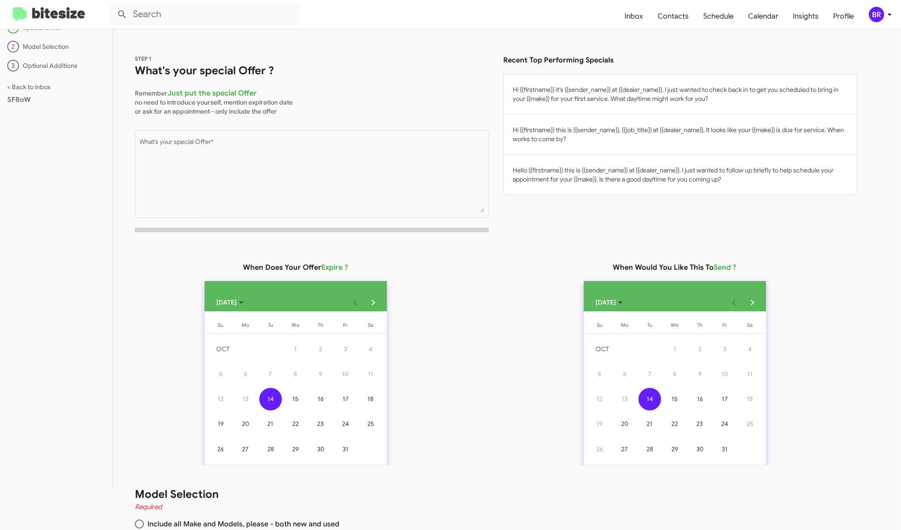
scroll to position [110, 0]
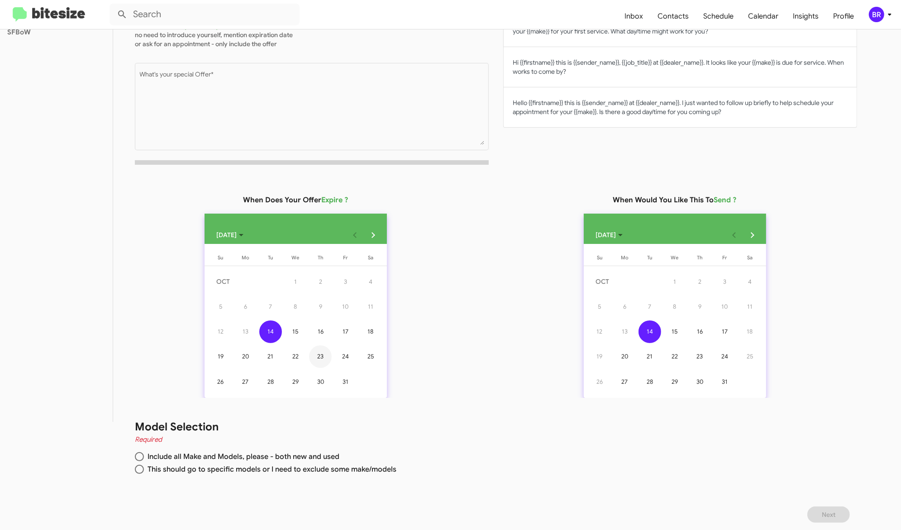
click at [325, 360] on div "23" at bounding box center [320, 356] width 23 height 23
click at [288, 451] on div "Model Selection Required Include all Make and Models, please - both new and use…" at bounding box center [485, 448] width 744 height 101
click at [287, 457] on span "Include all Make and Models, please - both new and used" at bounding box center [242, 456] width 196 height 9
click at [144, 457] on input "Include all Make and Models, please - both new and used" at bounding box center [139, 456] width 9 height 9
radio input "true"
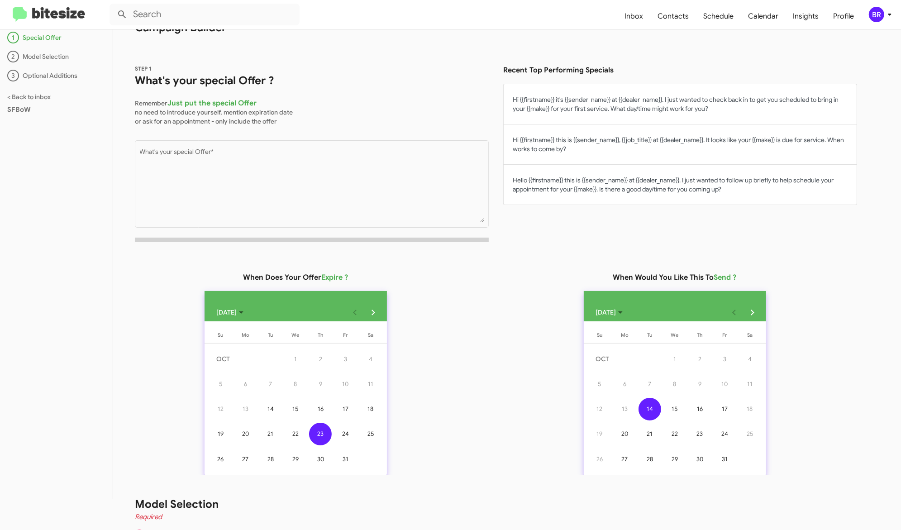
scroll to position [16, 0]
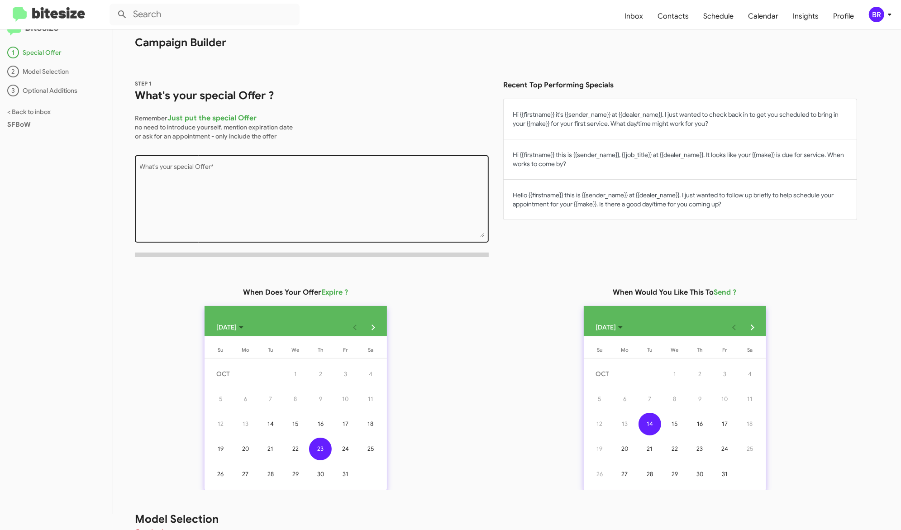
click at [444, 228] on textarea "What's your special Offer *" at bounding box center [312, 200] width 344 height 73
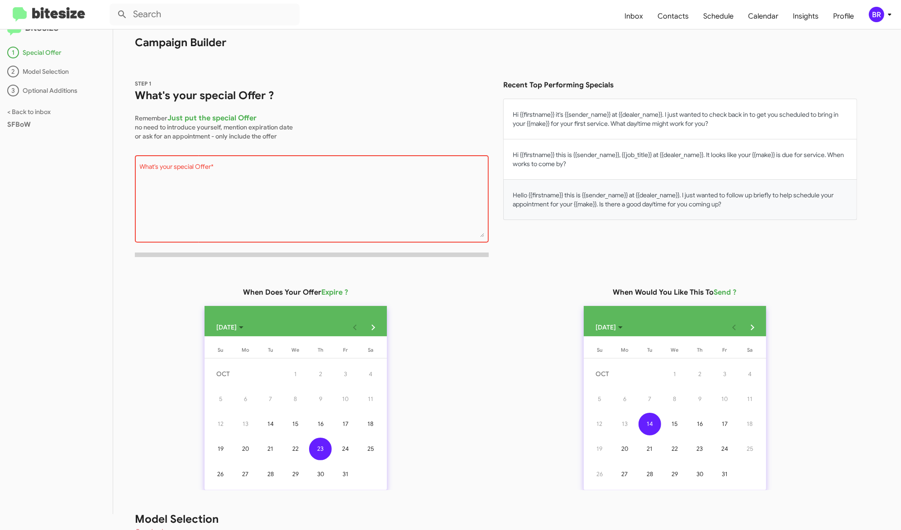
click at [583, 214] on button "Hello {{firstname}} this is {{sender_name}} at {{dealer_name}}. I just wanted t…" at bounding box center [680, 200] width 354 height 40
type textarea "Hello {{firstname}} this is {{sender_name}} at {{dealer_name}}. I just wanted t…"
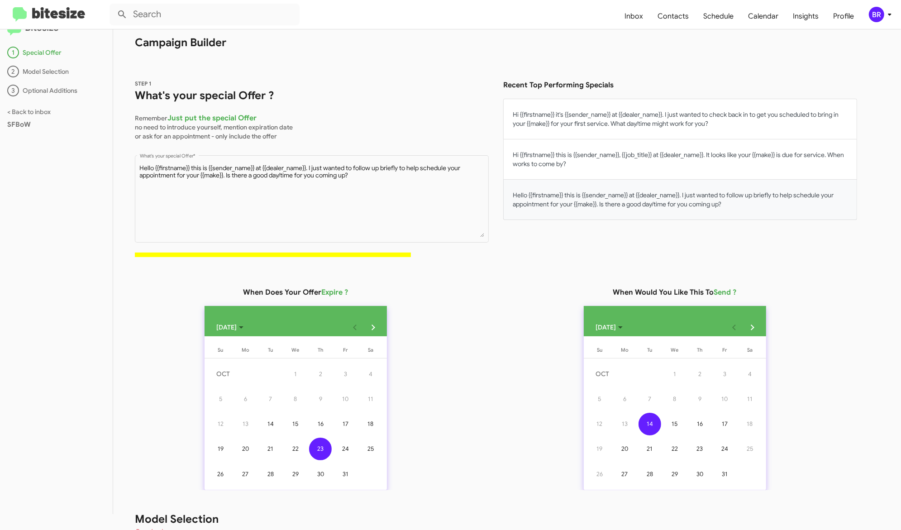
scroll to position [110, 0]
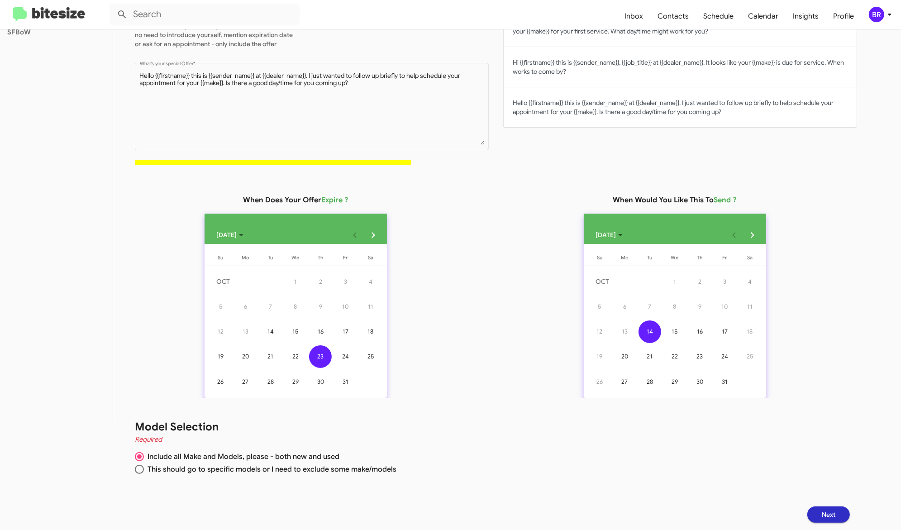
click at [376, 468] on span "This should go to specific models or I need to exclude some make/models" at bounding box center [270, 469] width 253 height 9
click at [144, 468] on input "This should go to specific models or I need to exclude some make/models" at bounding box center [139, 469] width 9 height 9
radio input "true"
click at [830, 514] on button "Next" at bounding box center [828, 514] width 43 height 16
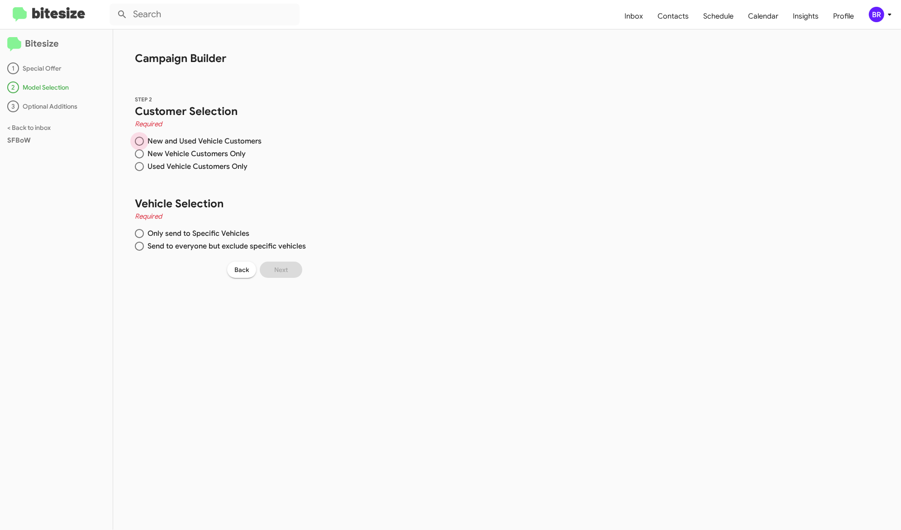
click at [217, 143] on span "New and Used Vehicle Customers" at bounding box center [203, 141] width 118 height 9
click at [144, 143] on input "New and Used Vehicle Customers" at bounding box center [139, 141] width 9 height 9
radio input "true"
click at [216, 229] on span "Only send to Specific Vehicles" at bounding box center [196, 233] width 105 height 9
click at [144, 229] on input "Only send to Specific Vehicles" at bounding box center [139, 233] width 9 height 9
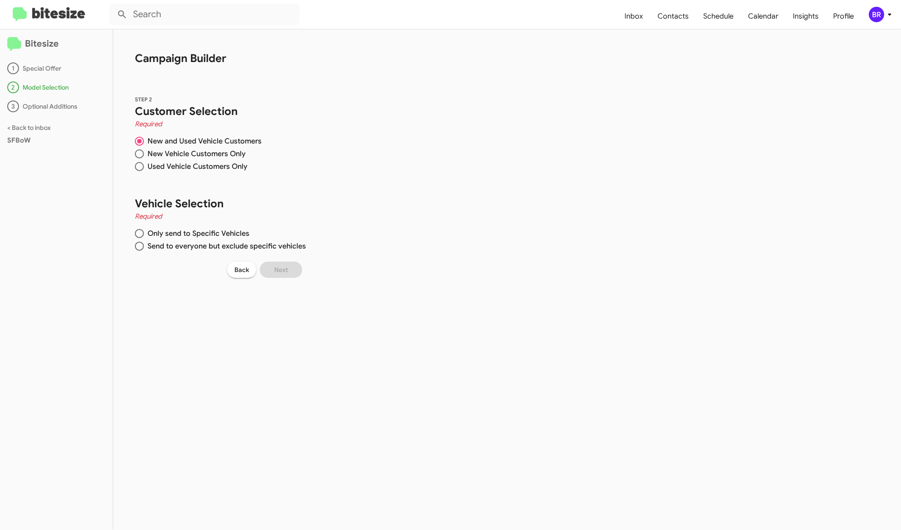
radio input "true"
click at [891, 15] on icon at bounding box center [889, 14] width 11 height 11
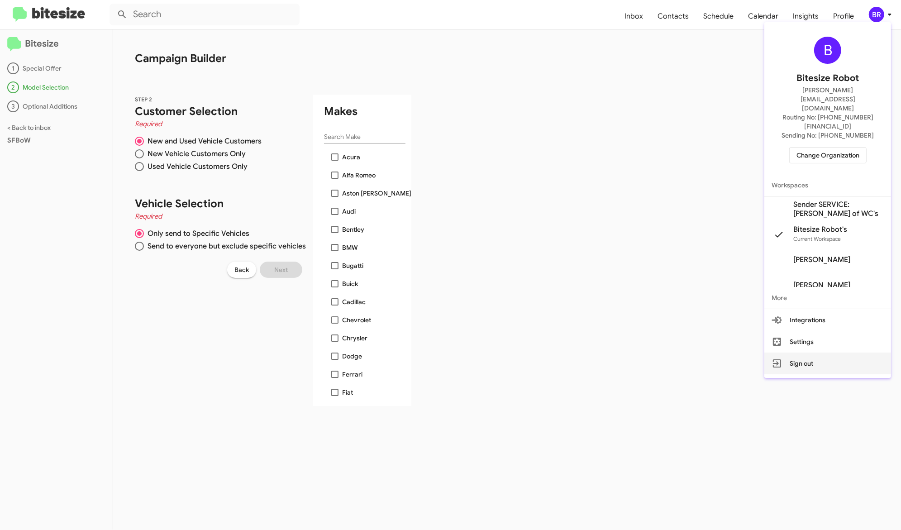
click at [817, 353] on button "Sign out" at bounding box center [827, 364] width 127 height 22
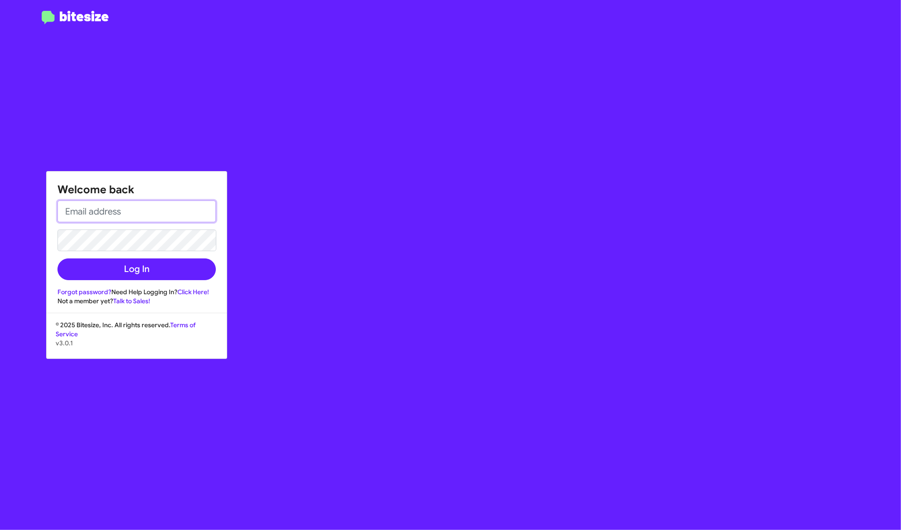
type input "edward+test1@bitesize.co"
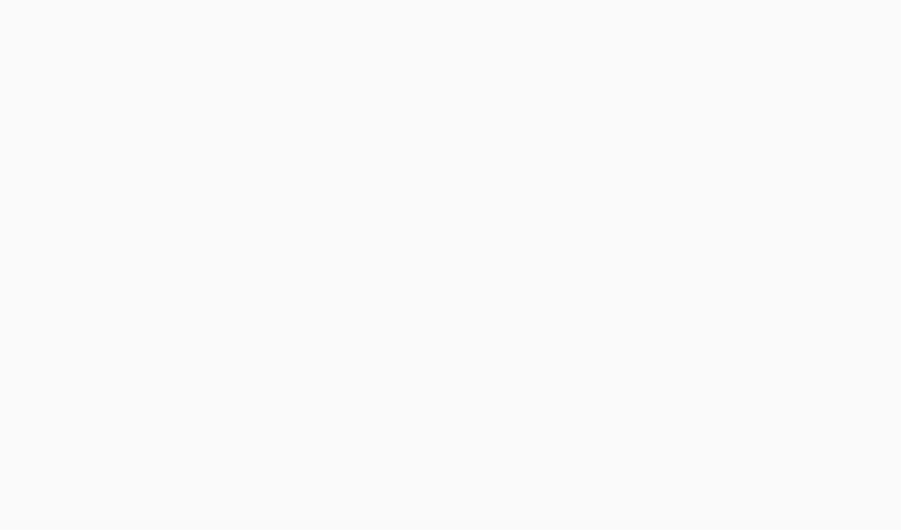
select select "24 MONTHS"
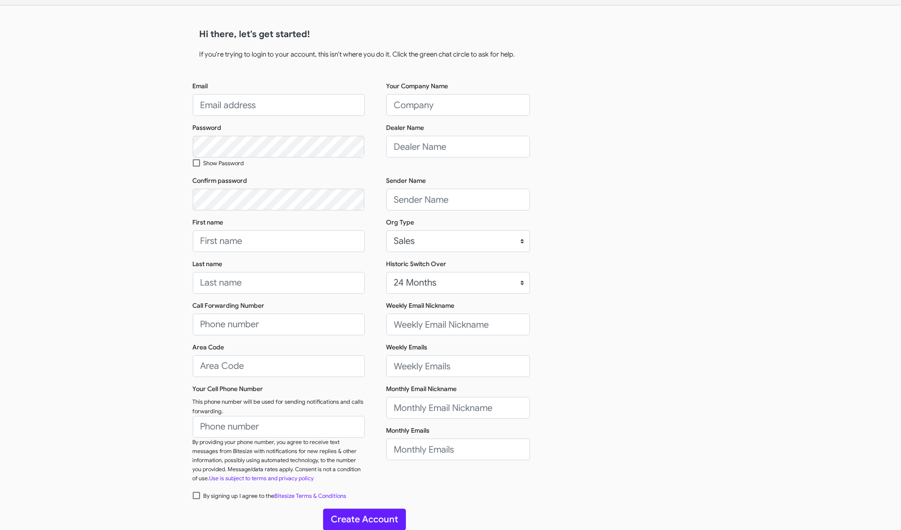
scroll to position [25, 0]
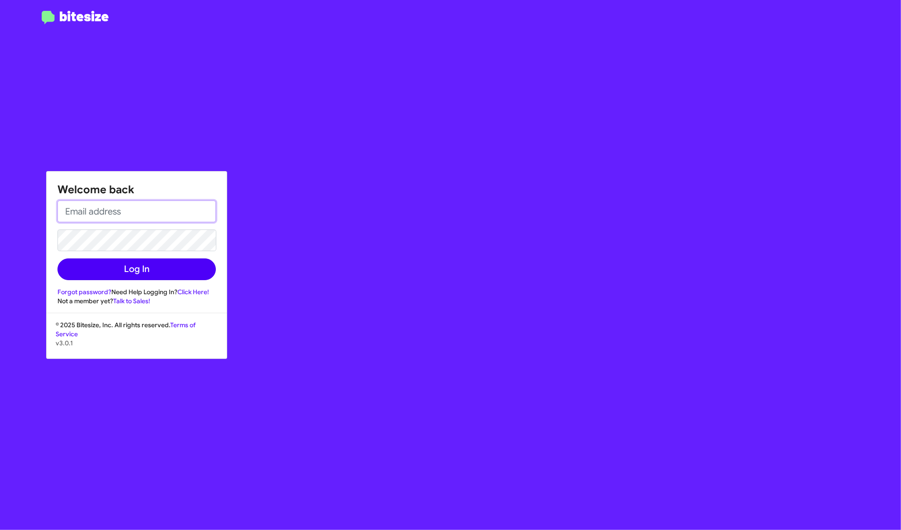
type input "[PERSON_NAME][EMAIL_ADDRESS][DOMAIN_NAME]"
click at [188, 266] on button "Log In" at bounding box center [136, 269] width 158 height 22
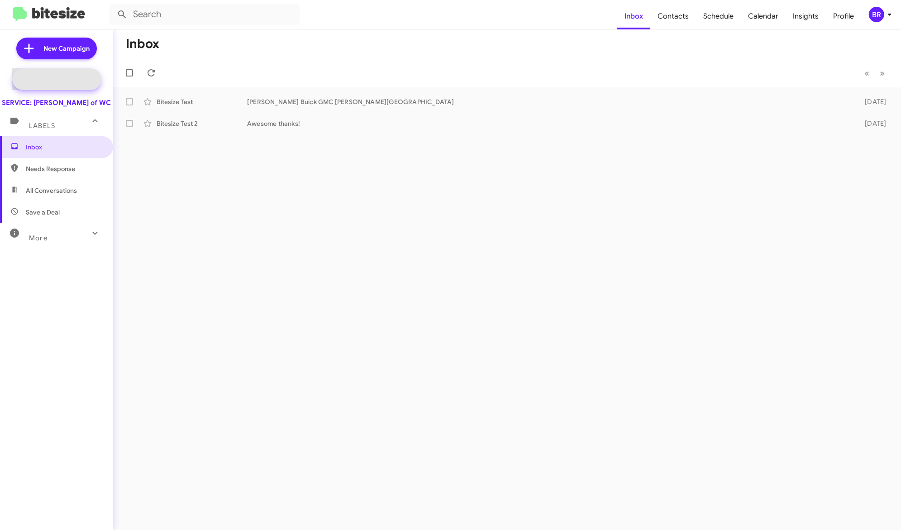
click at [82, 74] on span "Special Campaign" at bounding box center [56, 79] width 89 height 22
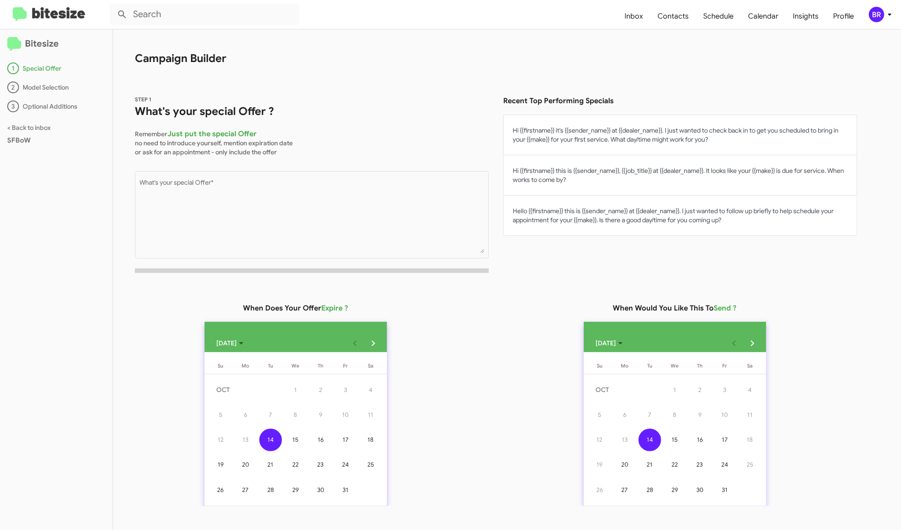
scroll to position [110, 0]
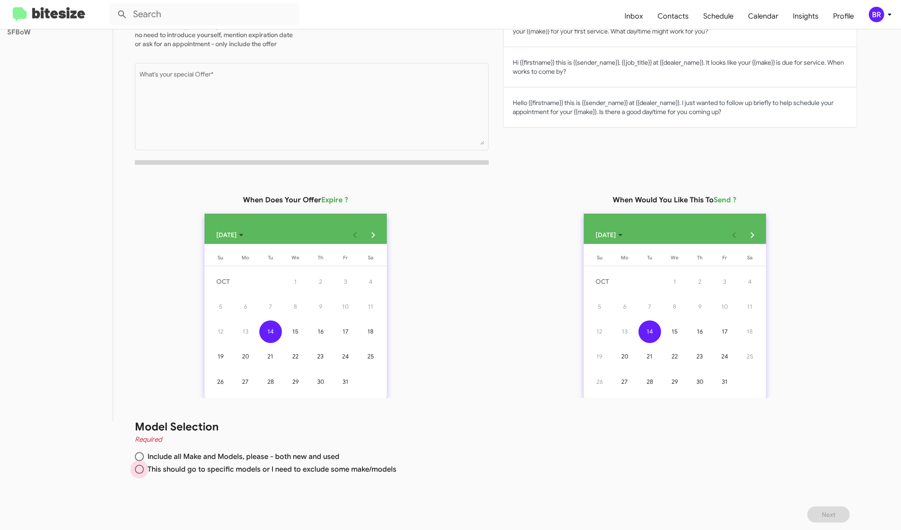
click at [268, 467] on span "This should go to specific models or I need to exclude some make/models" at bounding box center [270, 469] width 253 height 9
click at [144, 467] on input "This should go to specific models or I need to exclude some make/models" at bounding box center [139, 469] width 9 height 9
radio input "true"
click at [335, 343] on button "17" at bounding box center [345, 331] width 25 height 25
click at [616, 99] on button "Hello {{firstname}} this is {{sender_name}} at {{dealer_name}}. I just wanted t…" at bounding box center [680, 107] width 354 height 40
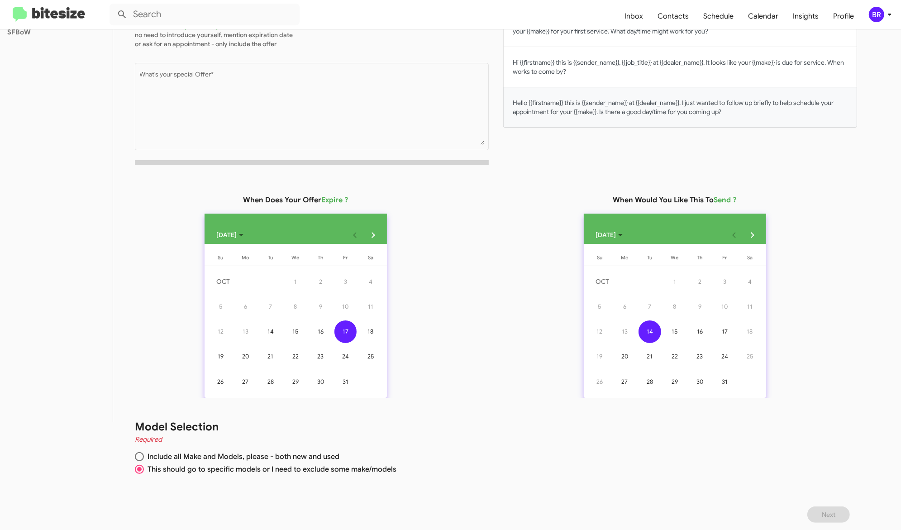
type textarea "Hello {{firstname}} this is {{sender_name}} at {{dealer_name}}. I just wanted t…"
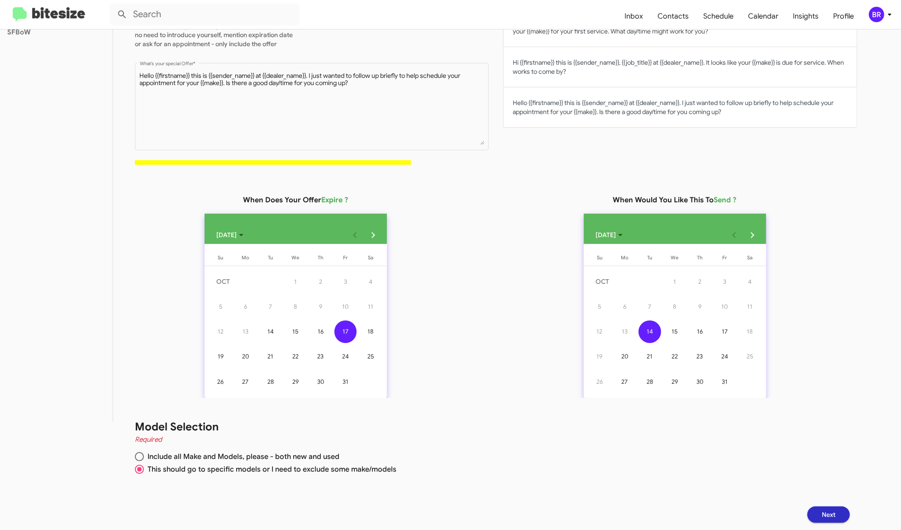
click at [836, 507] on span "Next" at bounding box center [829, 514] width 14 height 16
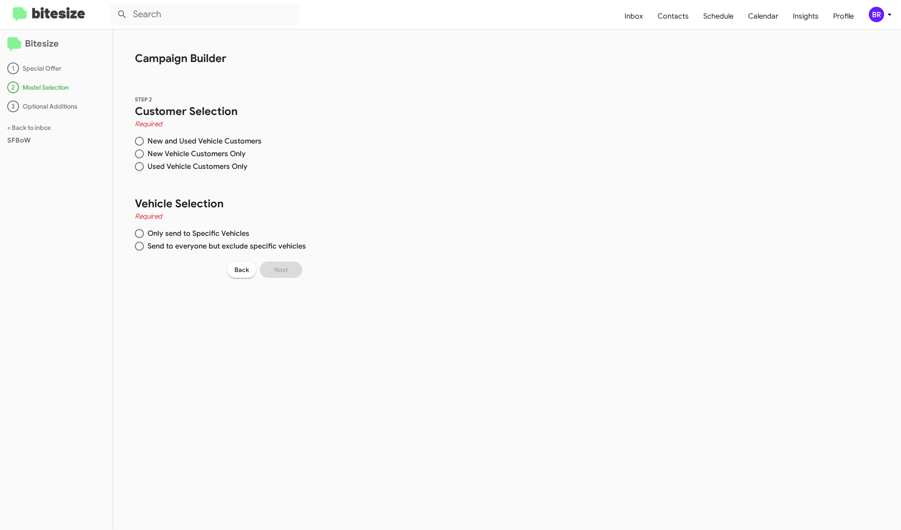
scroll to position [0, 0]
click at [229, 244] on span "Send to everyone but exclude specific vehicles" at bounding box center [225, 246] width 162 height 9
click at [144, 244] on input "Send to everyone but exclude specific vehicles" at bounding box center [139, 246] width 9 height 9
radio input "true"
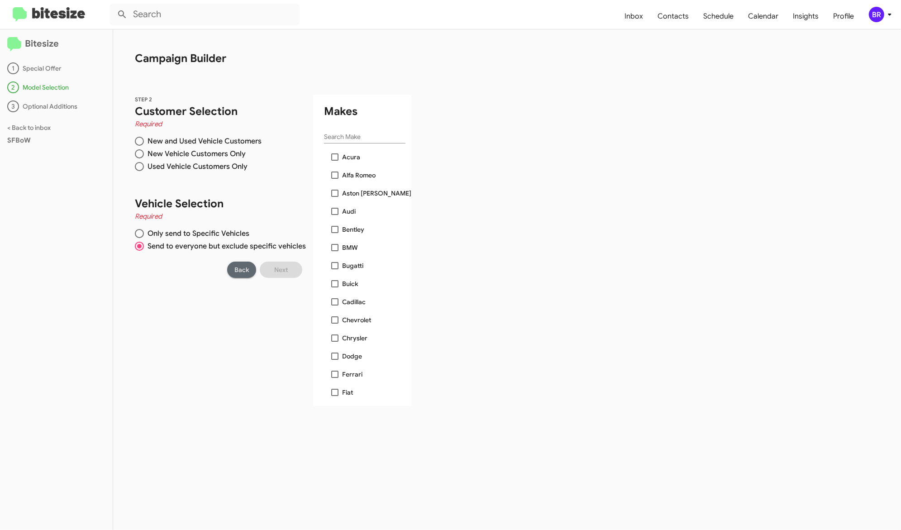
click at [237, 264] on span "Back" at bounding box center [241, 270] width 14 height 16
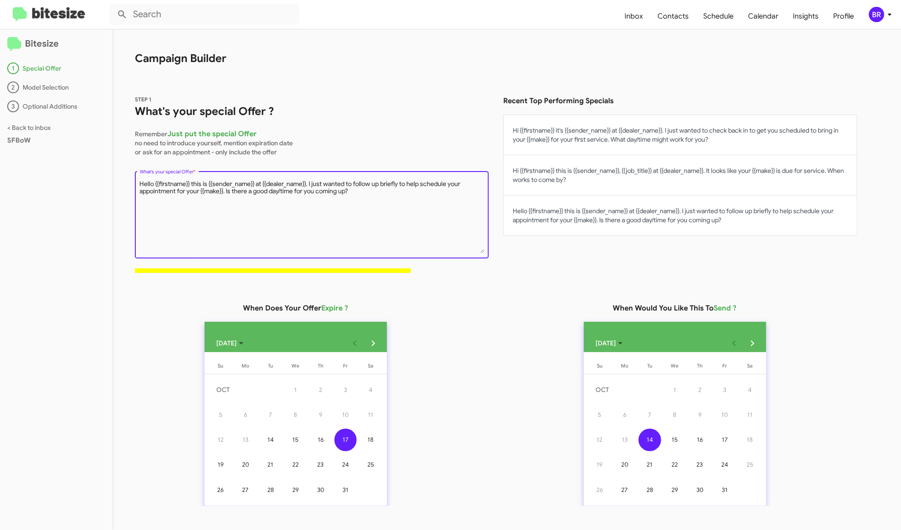
drag, startPoint x: 370, startPoint y: 200, endPoint x: 120, endPoint y: 176, distance: 251.4
click at [120, 176] on div "STEP 1 What's your special Offer ? Remember Just put the special Offer no need …" at bounding box center [485, 176] width 744 height 207
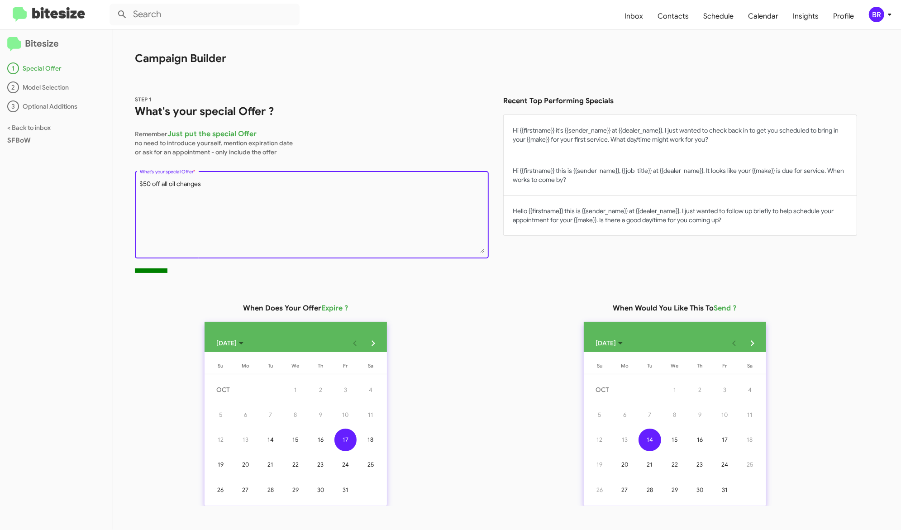
scroll to position [110, 0]
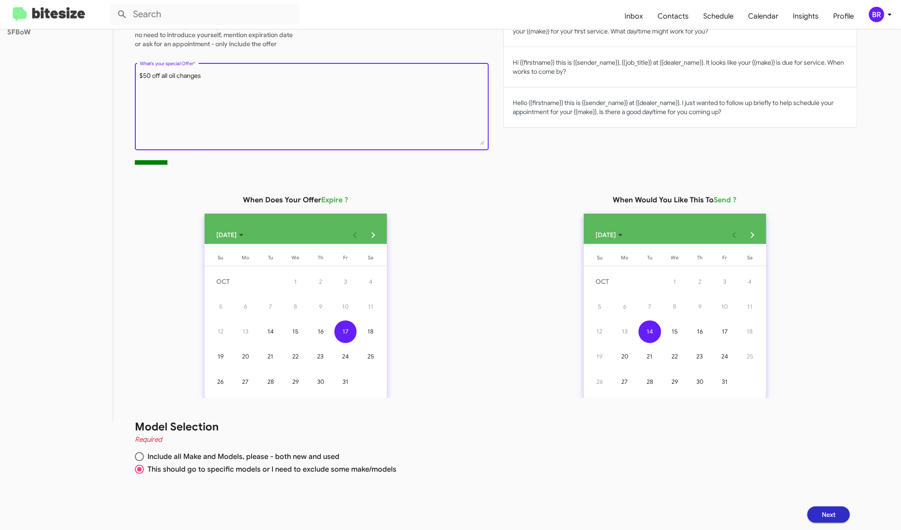
type textarea "$50 off all oil changes"
click at [322, 458] on span "Include all Make and Models, please - both new and used" at bounding box center [242, 456] width 196 height 9
click at [144, 458] on input "Include all Make and Models, please - both new and used" at bounding box center [139, 456] width 9 height 9
radio input "true"
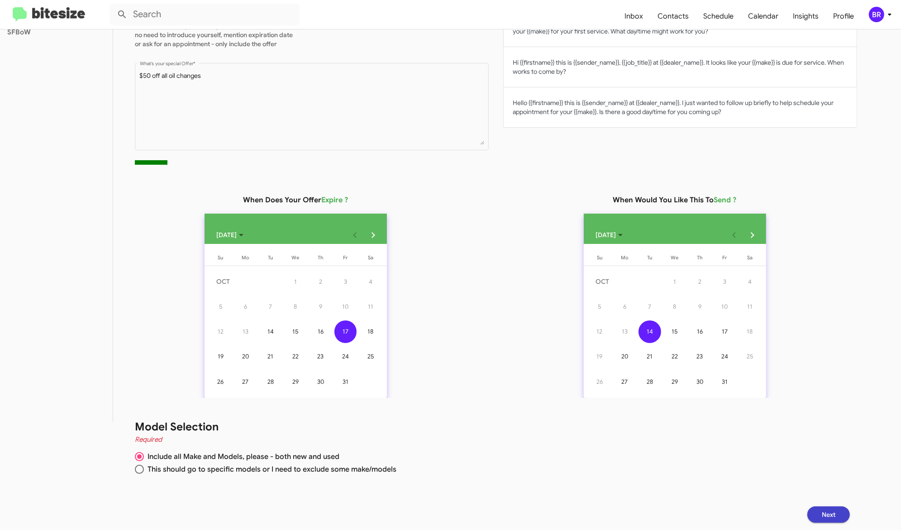
click at [831, 511] on span "Next" at bounding box center [829, 514] width 14 height 16
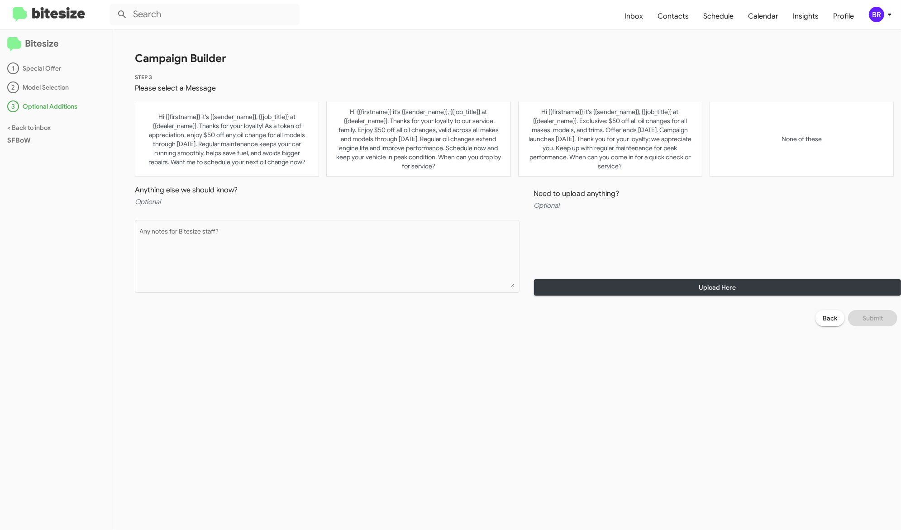
scroll to position [0, 0]
click at [411, 143] on button "Hi {{firstname}} it's {{sender_name}}, {{job_title}} at {{dealer_name}}. Thanks…" at bounding box center [418, 139] width 184 height 75
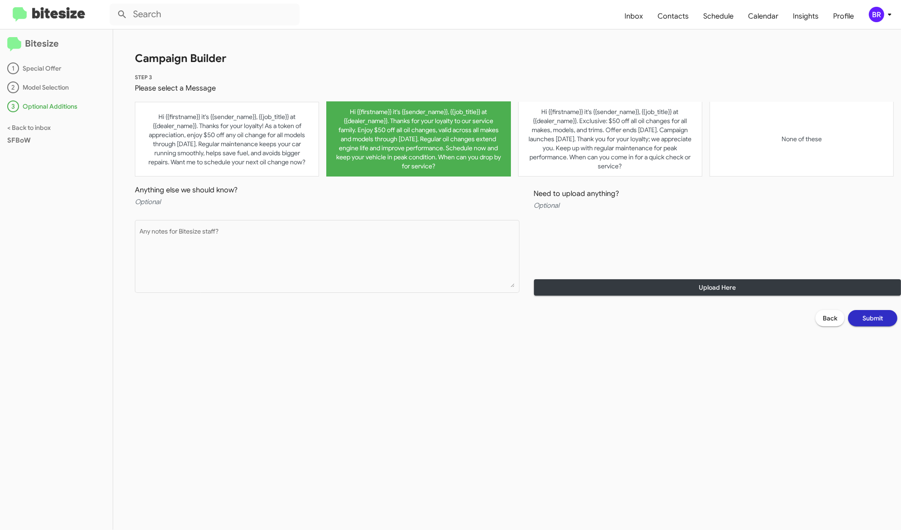
click at [873, 316] on span "Submit" at bounding box center [873, 318] width 20 height 16
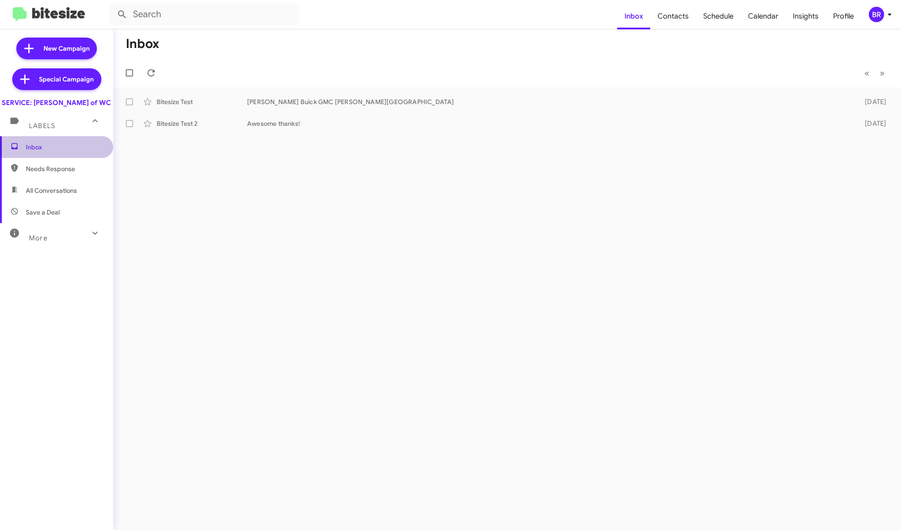
click at [77, 152] on span "Inbox" at bounding box center [64, 147] width 77 height 9
click at [887, 11] on icon at bounding box center [889, 14] width 11 height 11
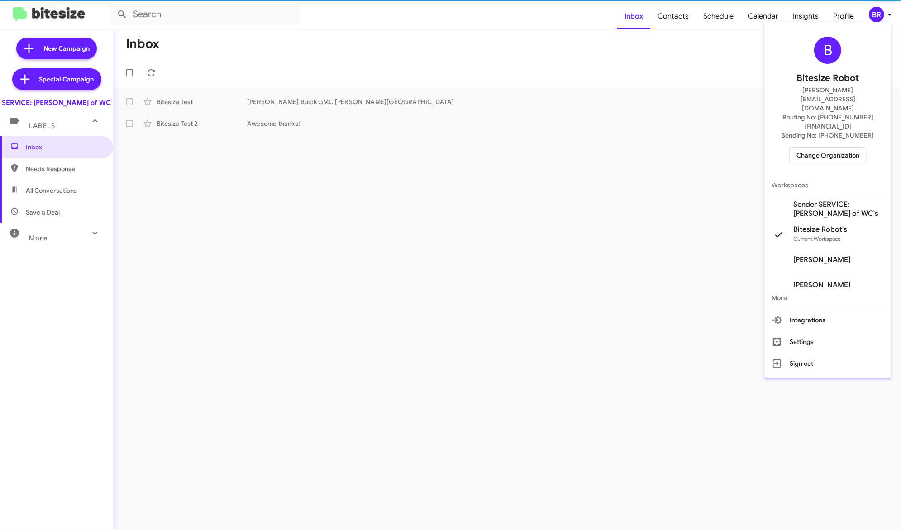
click at [845, 148] on span "Change Organization" at bounding box center [828, 155] width 63 height 15
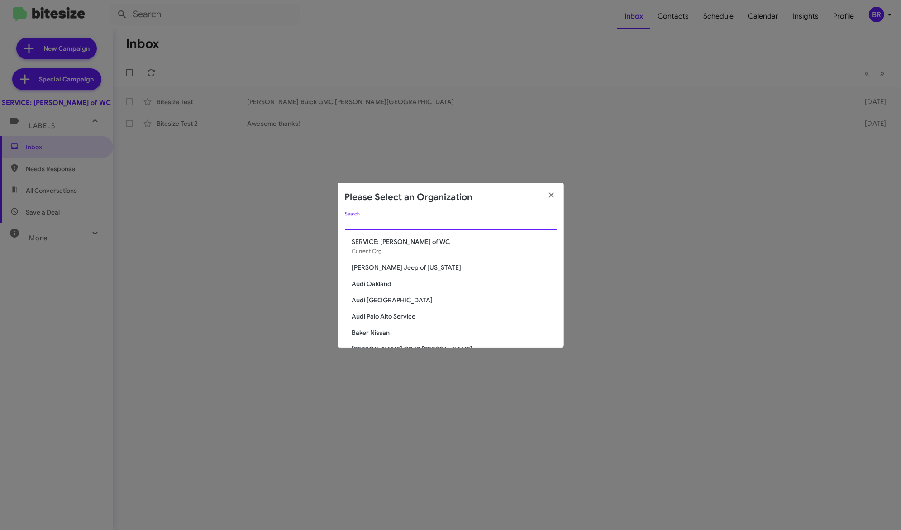
click at [363, 220] on input "Search" at bounding box center [451, 223] width 212 height 7
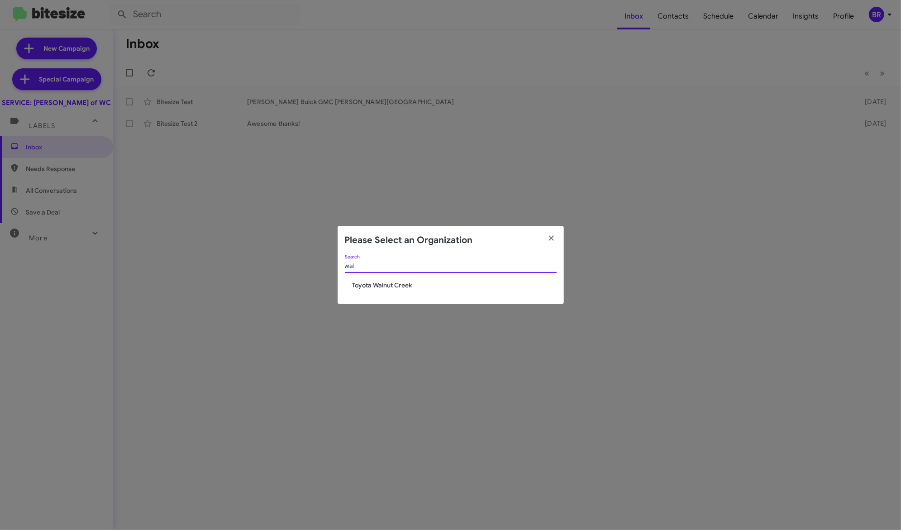
type input "wal"
click at [397, 283] on span "Toyota Walnut Creek" at bounding box center [454, 285] width 205 height 9
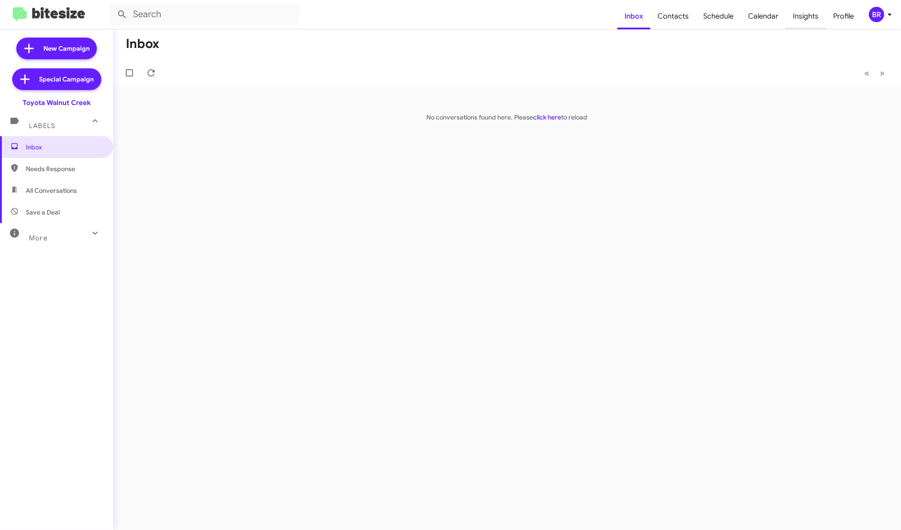
click at [821, 18] on span "Insights" at bounding box center [806, 16] width 40 height 26
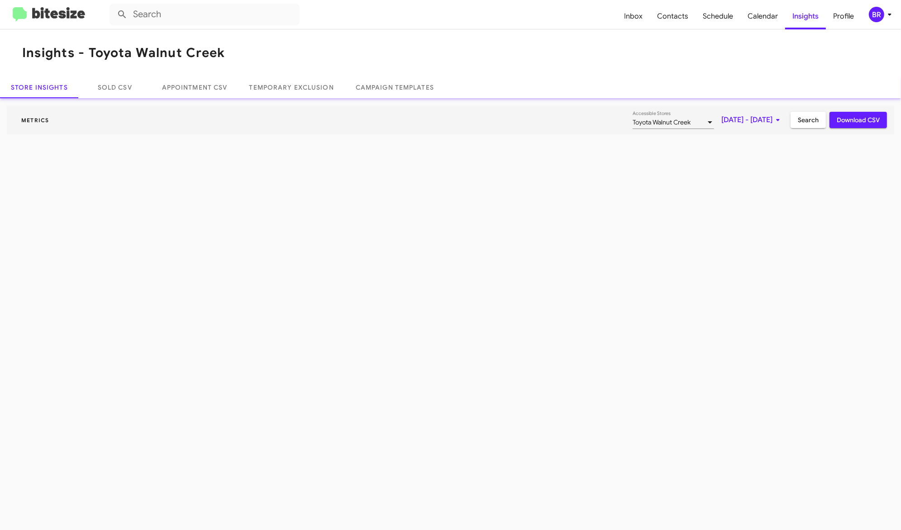
click at [880, 13] on div "BR" at bounding box center [876, 14] width 15 height 15
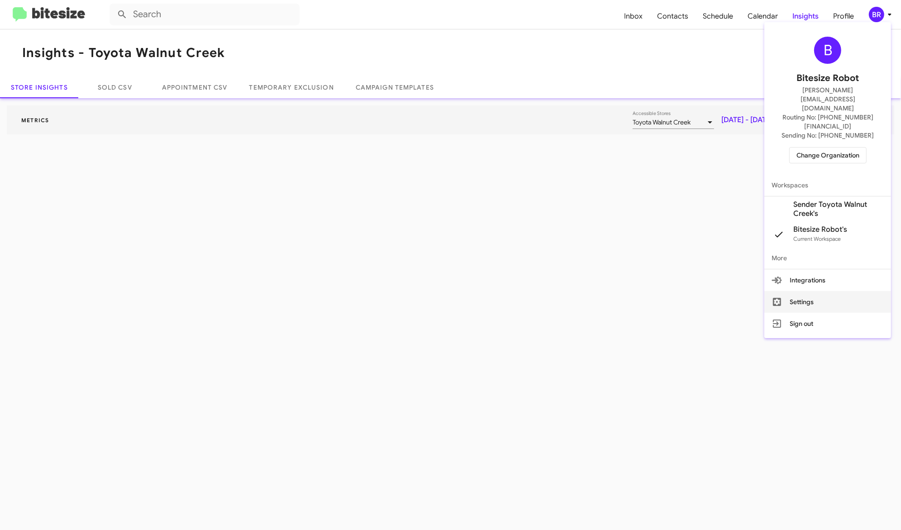
click at [815, 291] on button "Settings" at bounding box center [827, 302] width 127 height 22
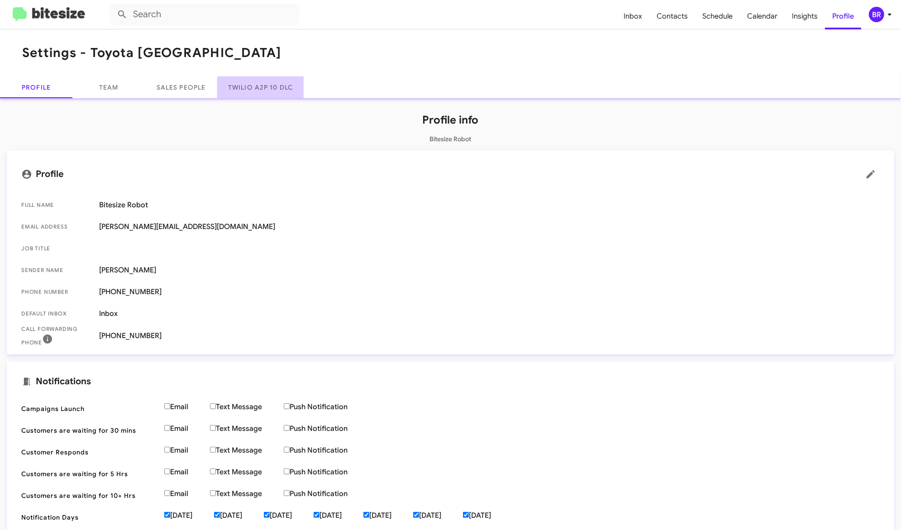
click at [264, 88] on link "Twilio A2P 10 DLC" at bounding box center [260, 87] width 86 height 22
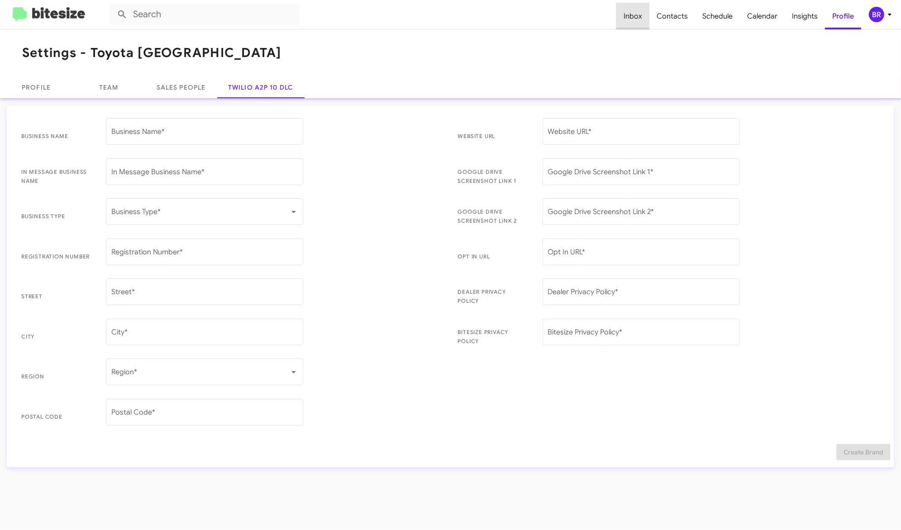
click at [639, 12] on span "Inbox" at bounding box center [632, 16] width 33 height 26
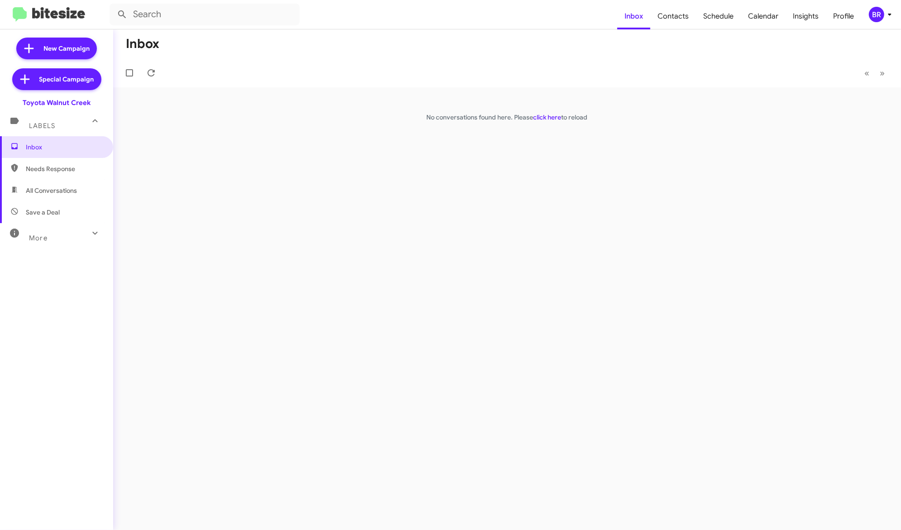
click at [875, 17] on div "BR" at bounding box center [876, 14] width 15 height 15
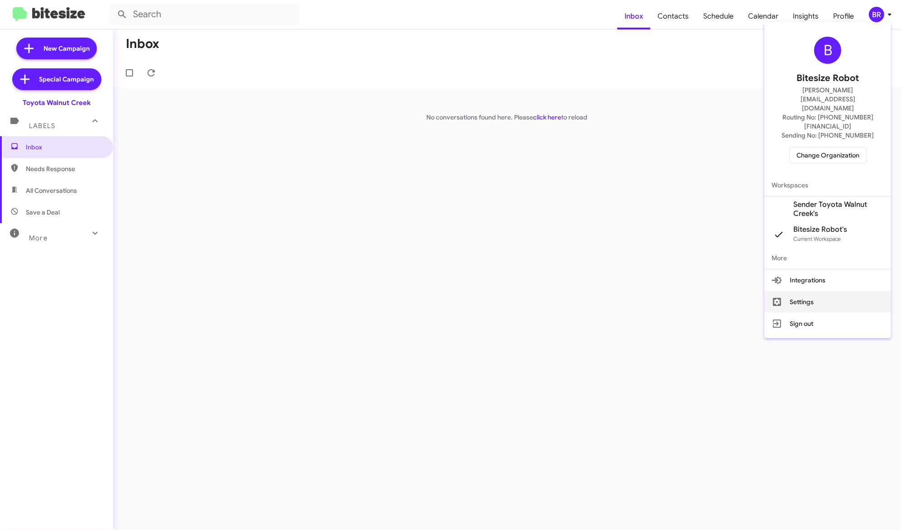
click at [817, 291] on button "Settings" at bounding box center [827, 302] width 127 height 22
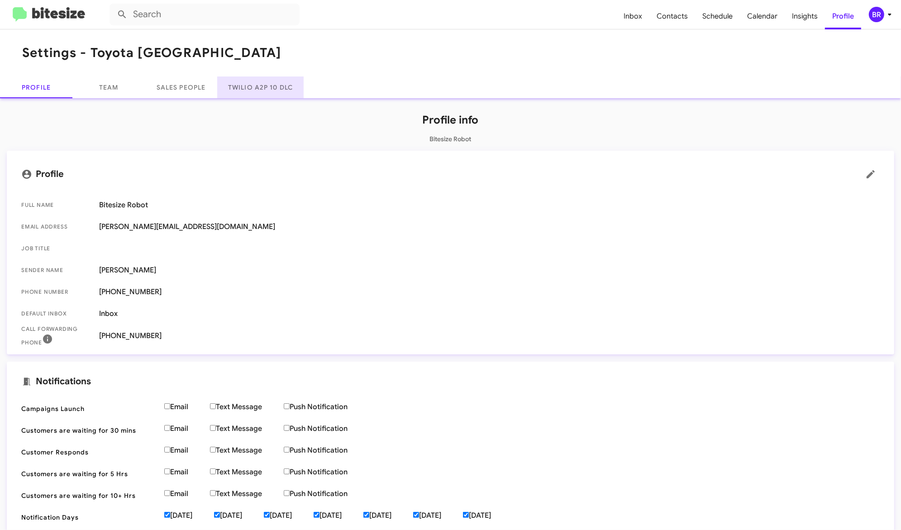
click at [255, 86] on link "Twilio A2P 10 DLC" at bounding box center [260, 87] width 86 height 22
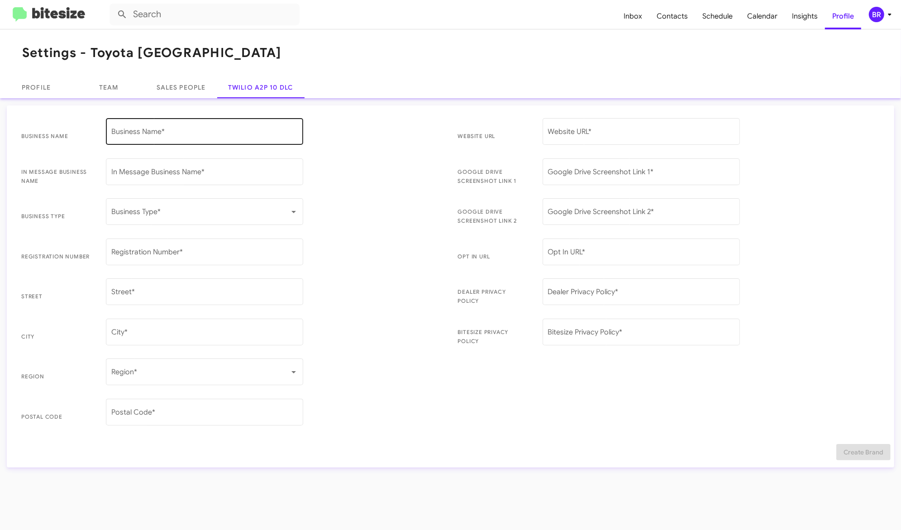
click at [162, 128] on div "Business Name *" at bounding box center [204, 130] width 186 height 29
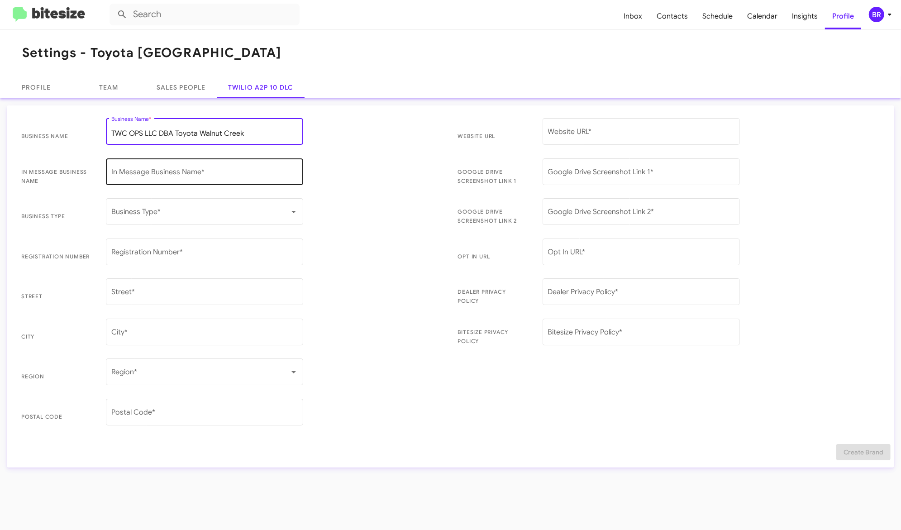
type input "TWC OPS LLC DBA Toyota Walnut Creek"
click at [260, 177] on div "In Message Business Name *" at bounding box center [204, 171] width 186 height 29
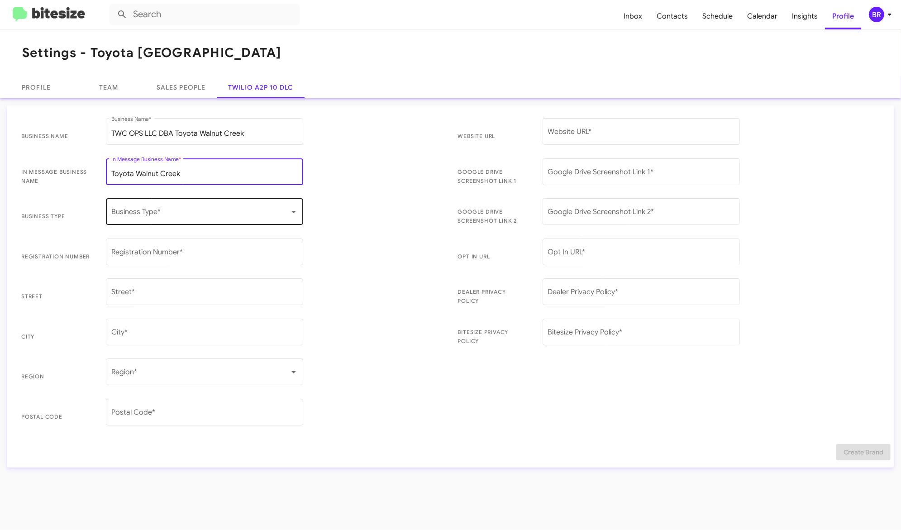
type input "Toyota Walnut Creek"
click at [264, 212] on span at bounding box center [200, 214] width 178 height 8
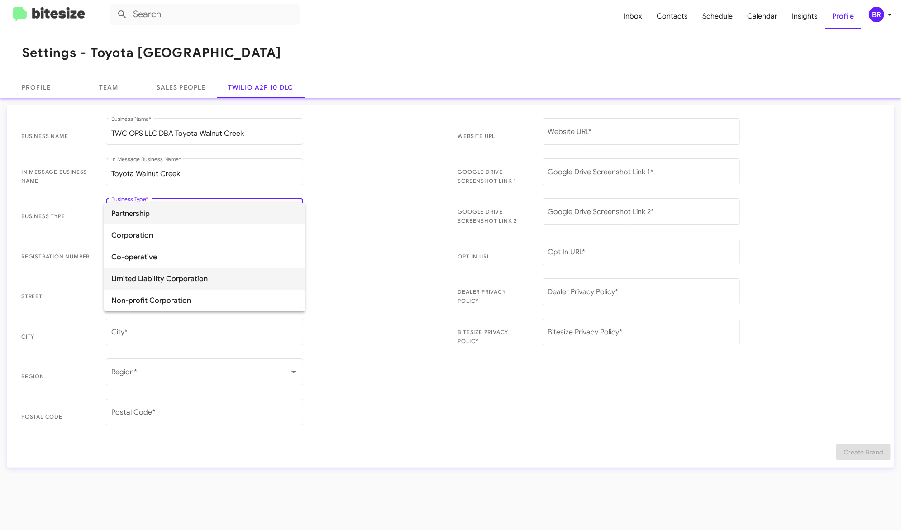
click at [248, 286] on span "Limited Liability Corporation" at bounding box center [204, 279] width 186 height 22
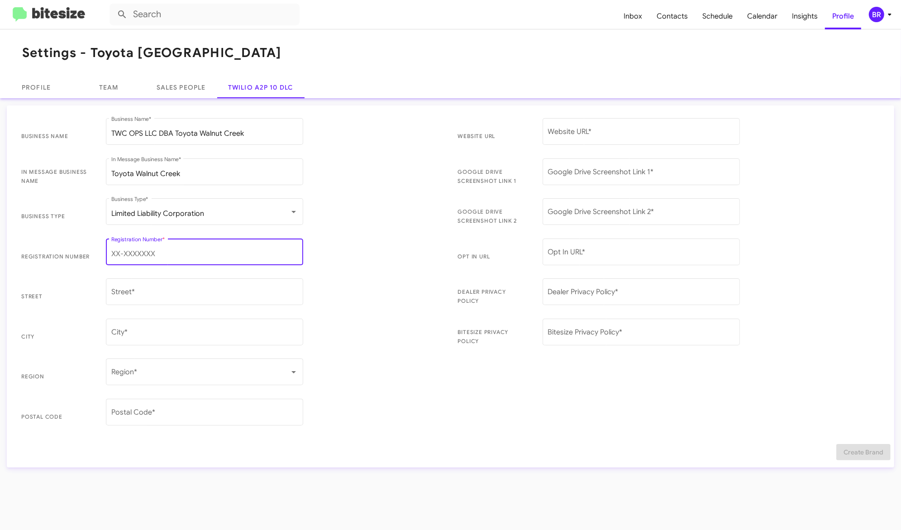
click at [159, 257] on input "Registration Number *" at bounding box center [204, 254] width 186 height 8
type input "822905050"
click at [178, 286] on div "Street *" at bounding box center [204, 291] width 186 height 29
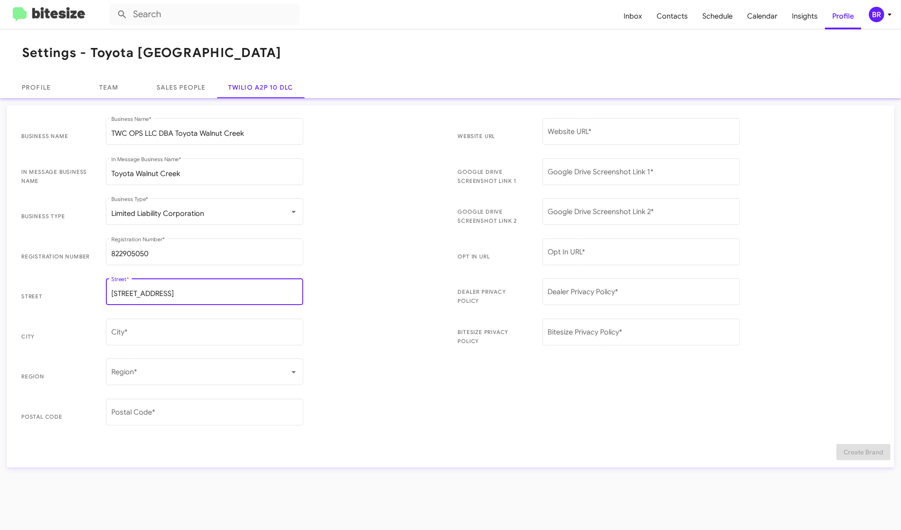
type input "2100 N Broadway"
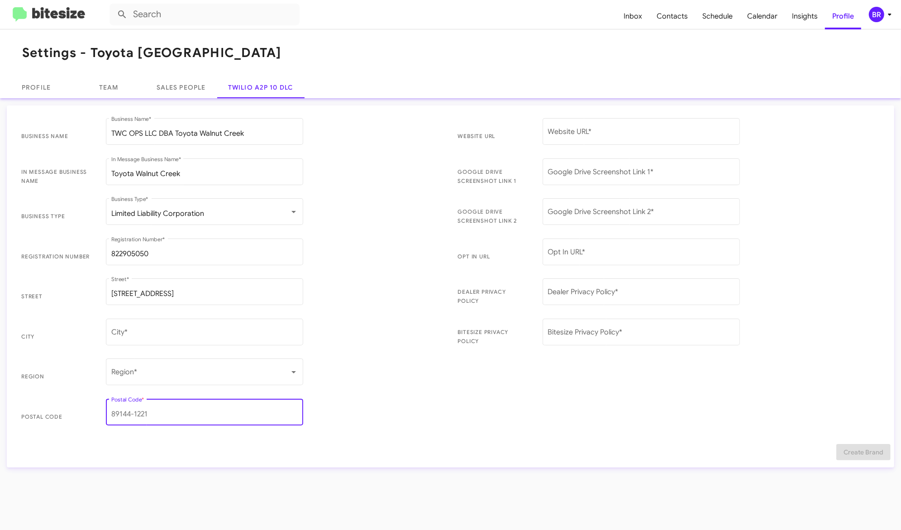
click at [143, 416] on input "Postal Code *" at bounding box center [204, 414] width 186 height 8
type input "94596"
click at [152, 331] on input "City *" at bounding box center [204, 334] width 186 height 8
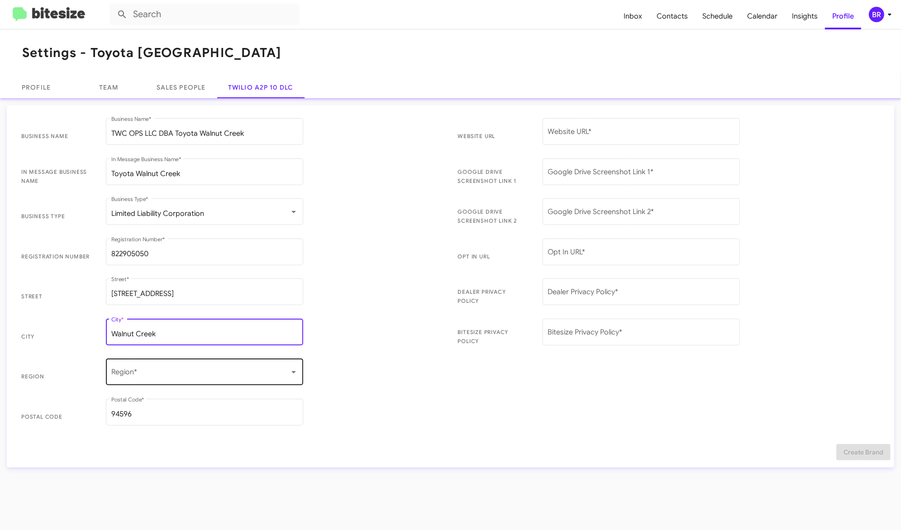
type input "Walnut Creek"
click at [192, 367] on div "Region *" at bounding box center [204, 371] width 186 height 29
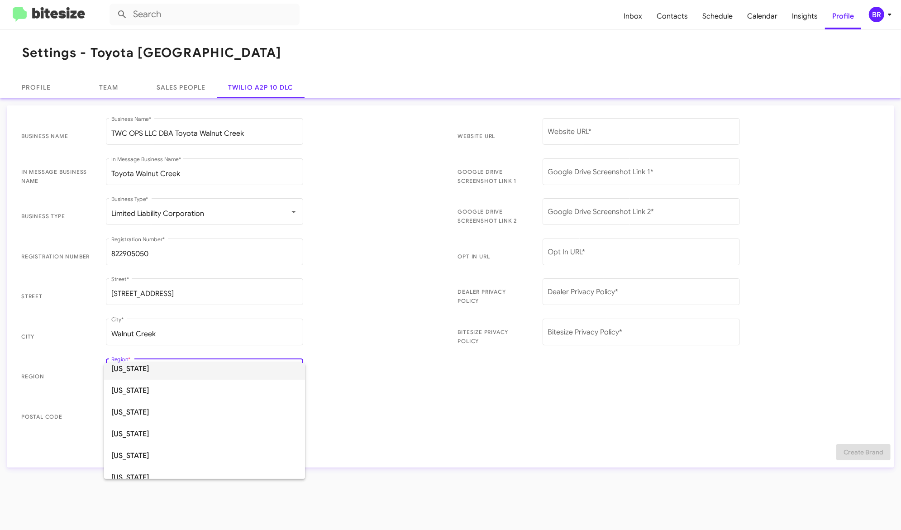
click at [210, 373] on span "California" at bounding box center [204, 369] width 186 height 22
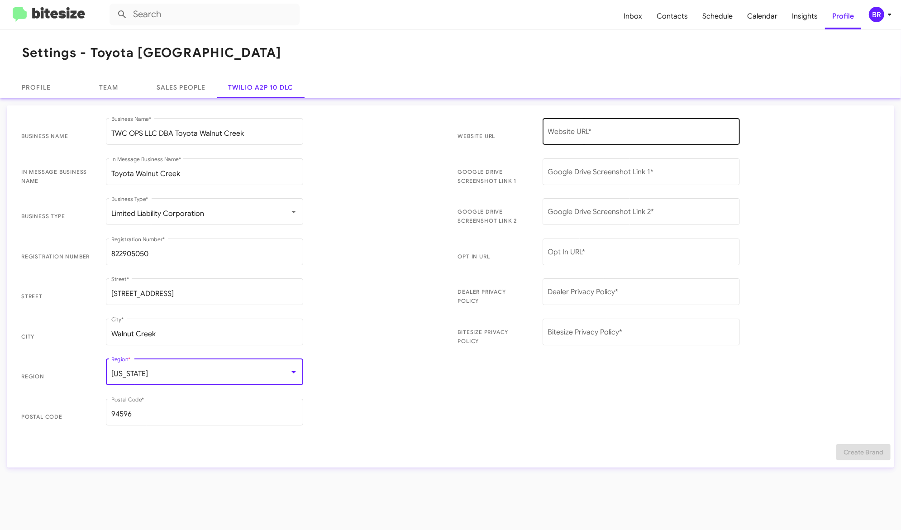
click at [569, 130] on input "Website URL *" at bounding box center [641, 133] width 186 height 8
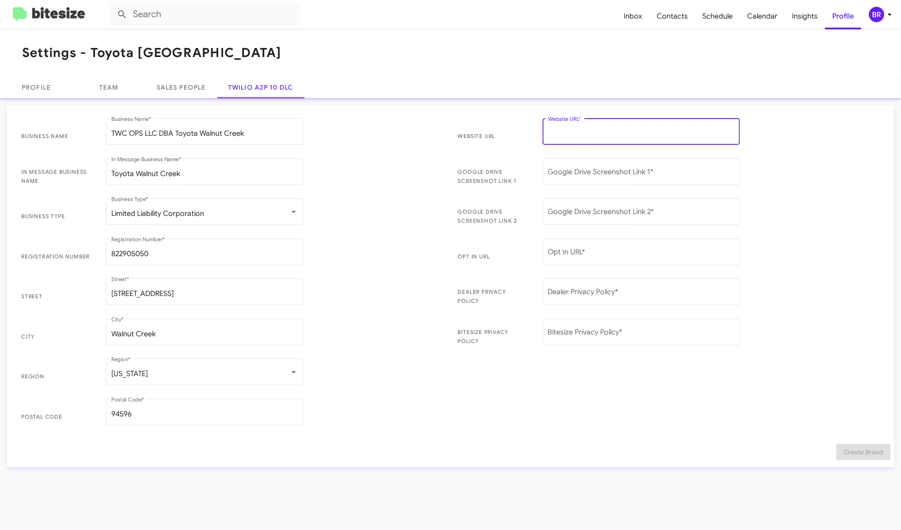
paste input "https://www.toyotawc.com/"
type input "https://www.toyotawc.com/"
click at [602, 296] on input "Dealer Privacy Policy *" at bounding box center [641, 294] width 186 height 8
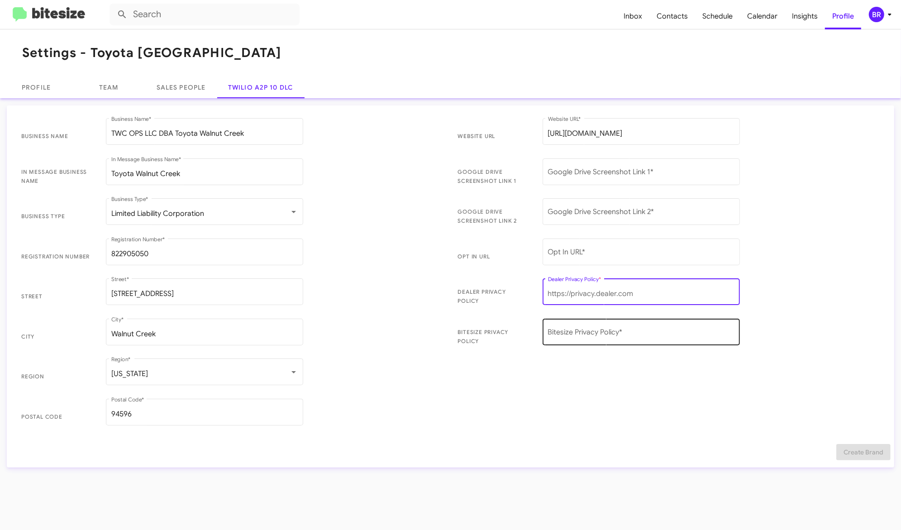
click at [600, 319] on div "Bitesize Privacy Policy *" at bounding box center [641, 331] width 186 height 29
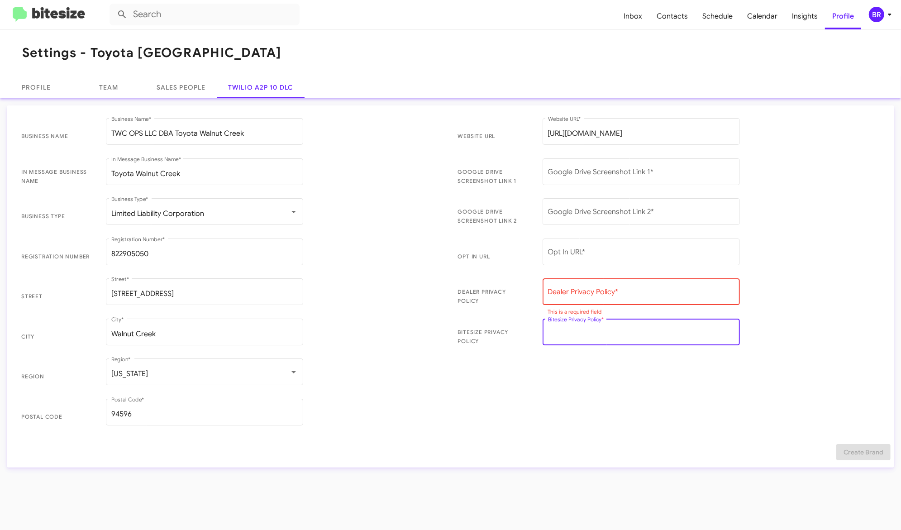
paste input "https://drive.google.com/file/d/1GuhC_OrEpWL_WyH0chqxONibhzf5c792/view?usp=driv…"
type input "https://drive.google.com/file/d/1GuhC_OrEpWL_WyH0chqxONibhzf5c792/view?usp=driv…"
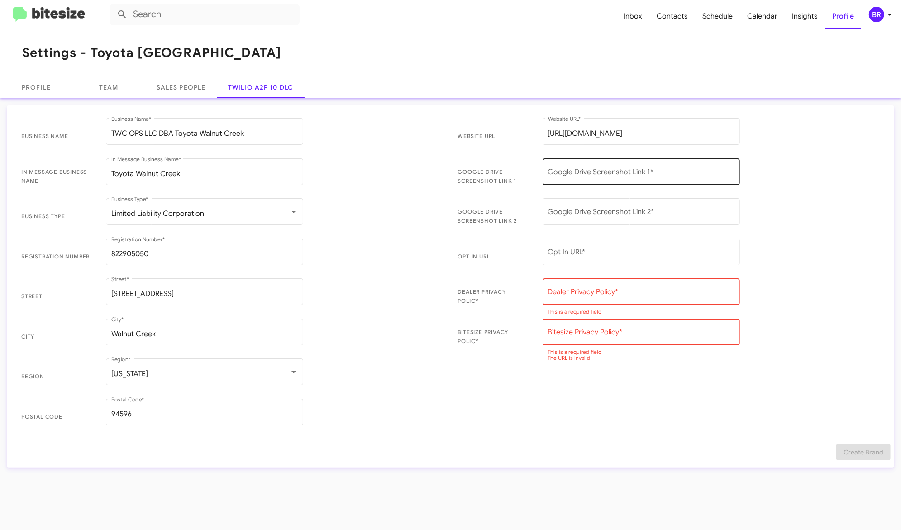
click at [622, 169] on div "Google Drive Screenshot Link 1 *" at bounding box center [641, 171] width 186 height 29
paste input "https://drive.google.com/file/d/1GuhC_OrEpWL_WyH0chqxONibhzf5c792/view?usp=driv…"
type input "https://drive.google.com/file/d/1GuhC_OrEpWL_WyH0chqxONibhzf5c792/view?usp=driv…"
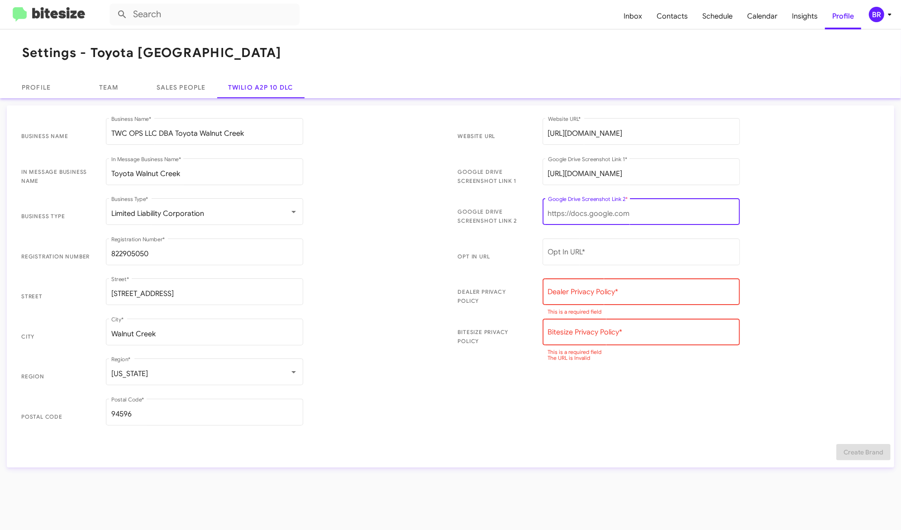
click at [627, 210] on input "Google Drive Screenshot Link 2 *" at bounding box center [641, 214] width 186 height 8
paste input "https://drive.google.com/file/d/1r5Njsyf2bY88b40986s6Np1dJSF7_wLJ/view?usp=driv…"
type input "https://drive.google.com/file/d/1r5Njsyf2bY88b40986s6Np1dJSF7_wLJ/view?usp=driv…"
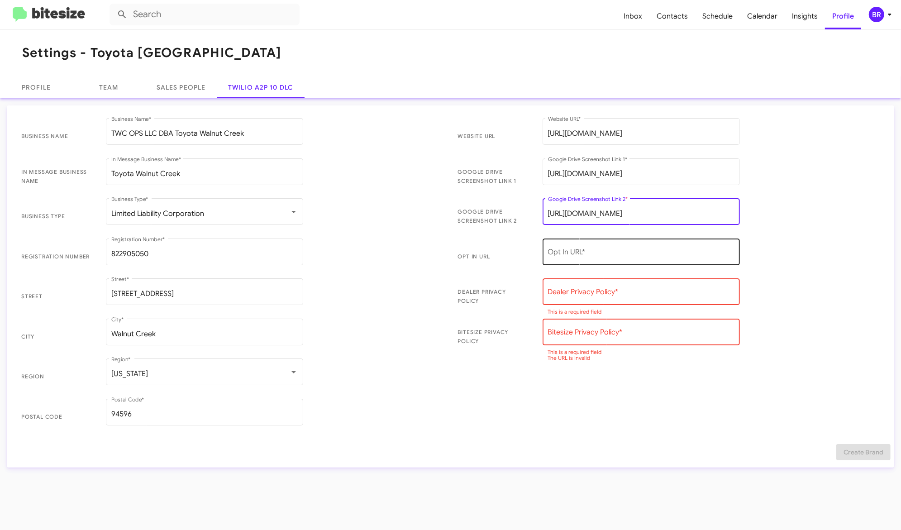
click at [606, 252] on input "Opt In URL *" at bounding box center [641, 254] width 186 height 8
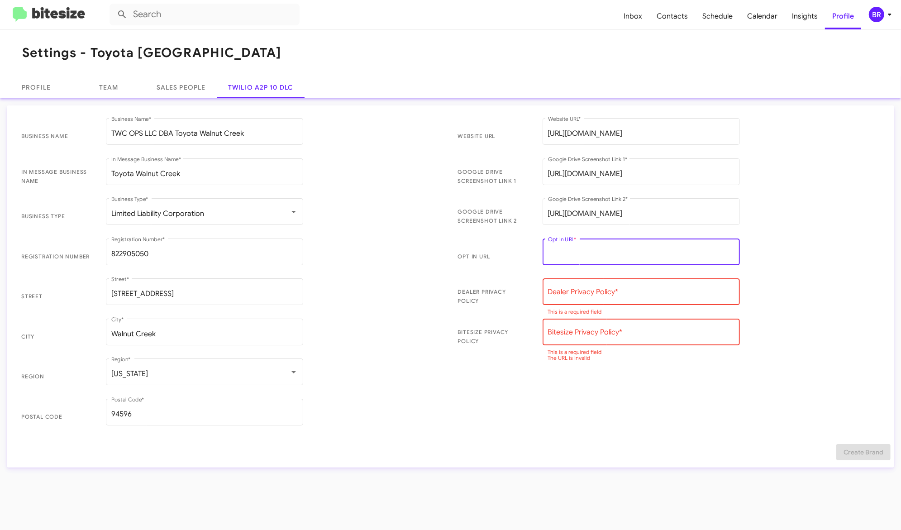
paste input "https://bitesize.co/toyota-walnut-creek"
type input "https://bitesize.co/toyota-walnut-creek"
click at [608, 293] on input "Dealer Privacy Policy *" at bounding box center [641, 294] width 186 height 8
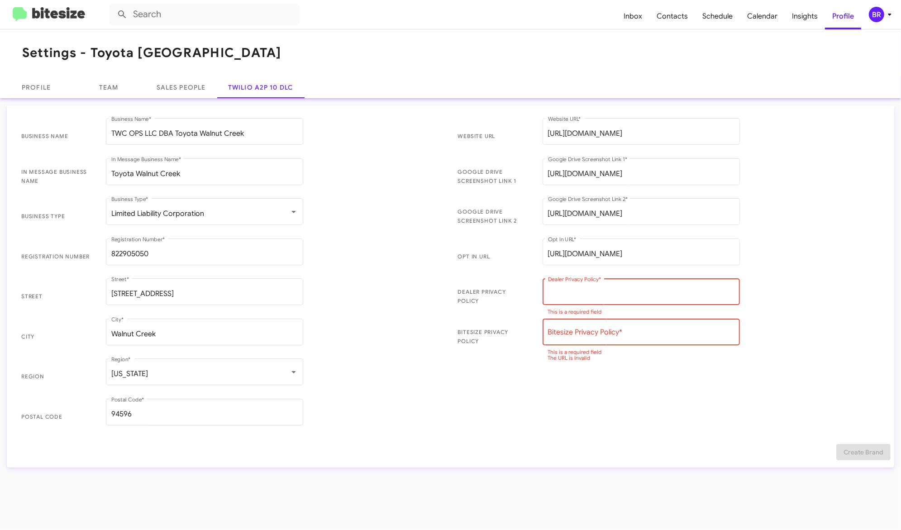
paste input "https://www.pricefamilydealerships.com/privacy-policy/"
type input "https://www.pricefamilydealerships.com/privacy-policy/"
click at [620, 334] on input "Bitesize Privacy Policy *" at bounding box center [641, 334] width 186 height 8
paste input "https://bitesize.co/price-family-dealerships-privacy-addendum"
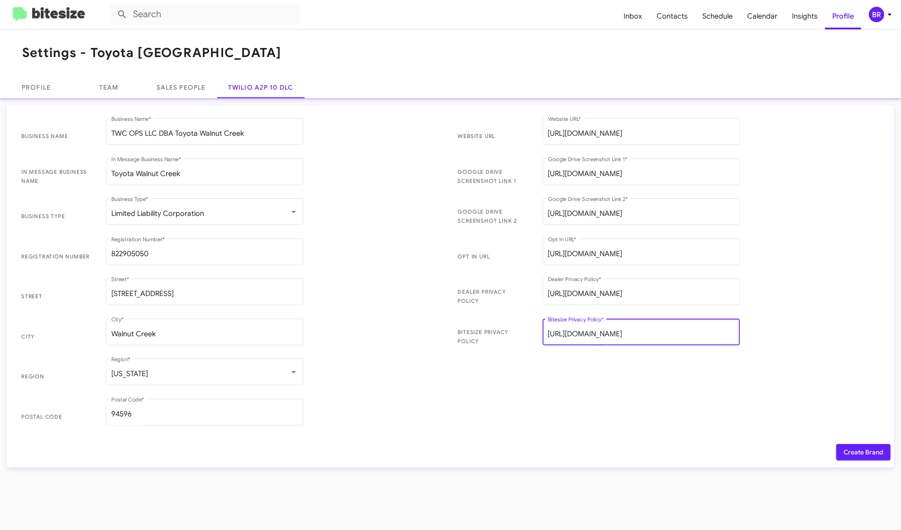
scroll to position [0, 16]
type input "https://bitesize.co/price-family-dealerships-privacy-addendum"
click at [852, 454] on span "Create Brand" at bounding box center [864, 452] width 40 height 16
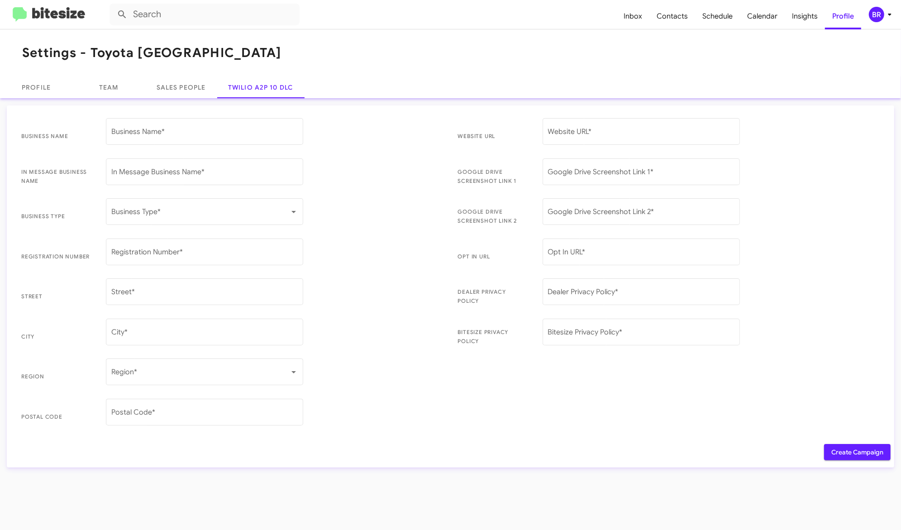
click at [844, 452] on span "Create Campaign" at bounding box center [857, 452] width 52 height 16
click at [886, 17] on icon at bounding box center [889, 14] width 11 height 11
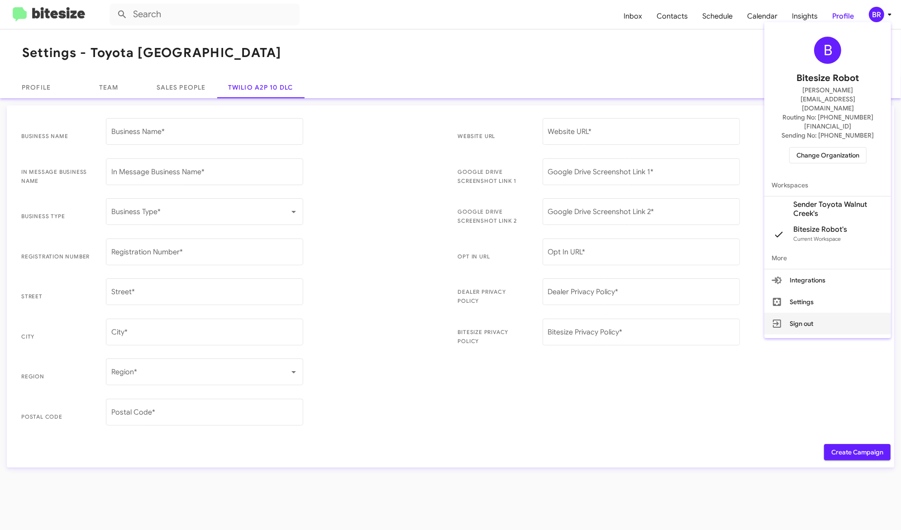
click at [810, 313] on button "Sign out" at bounding box center [827, 324] width 127 height 22
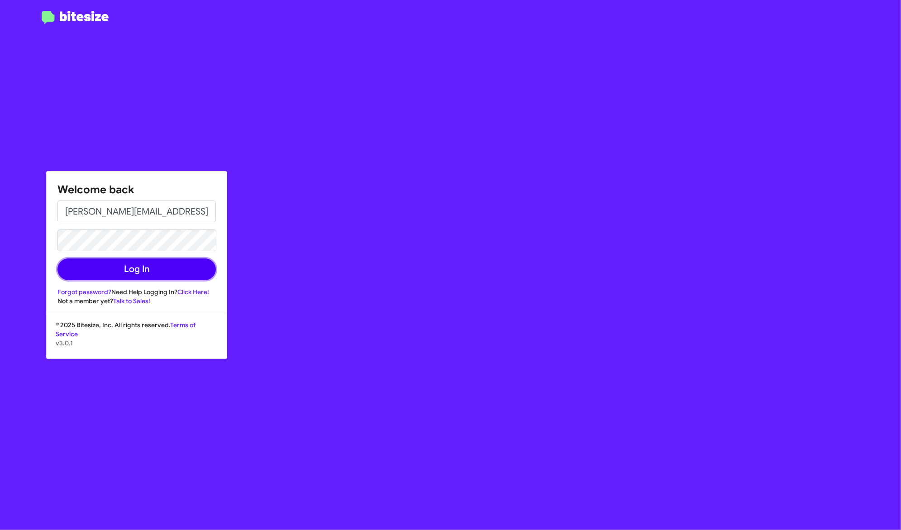
click at [181, 267] on button "Log In" at bounding box center [136, 269] width 158 height 22
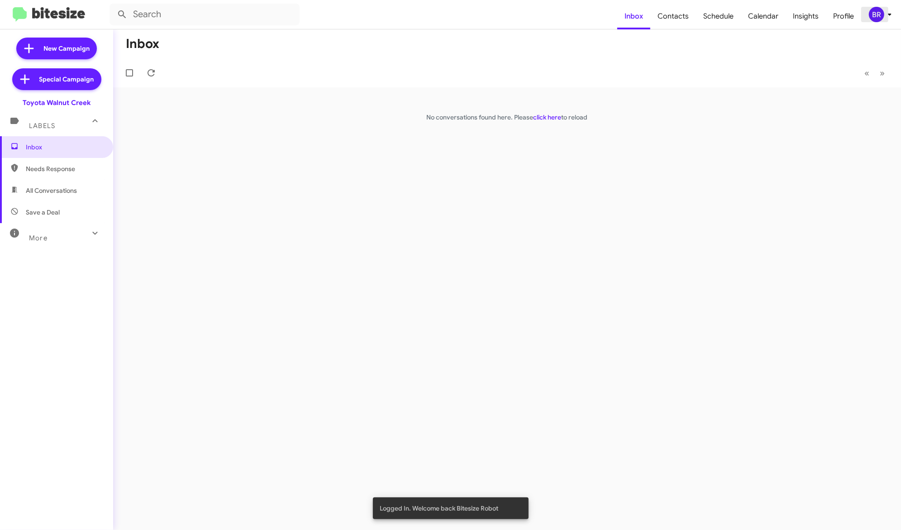
click at [886, 15] on icon at bounding box center [889, 14] width 11 height 11
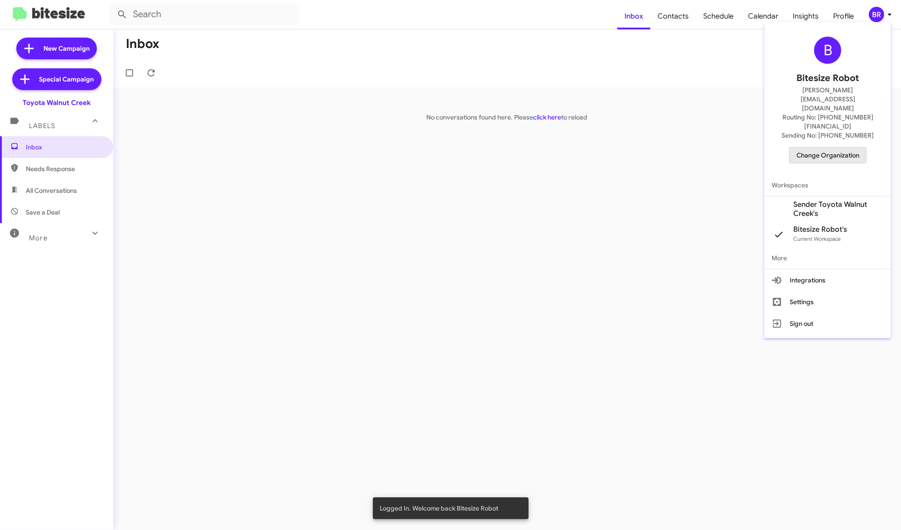
click at [848, 148] on span "Change Organization" at bounding box center [828, 155] width 63 height 15
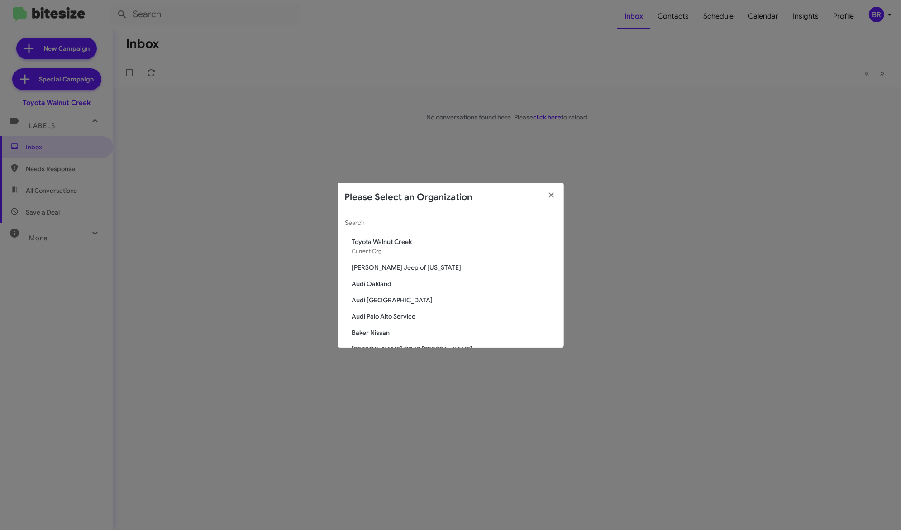
click at [482, 217] on div "Search" at bounding box center [451, 221] width 212 height 18
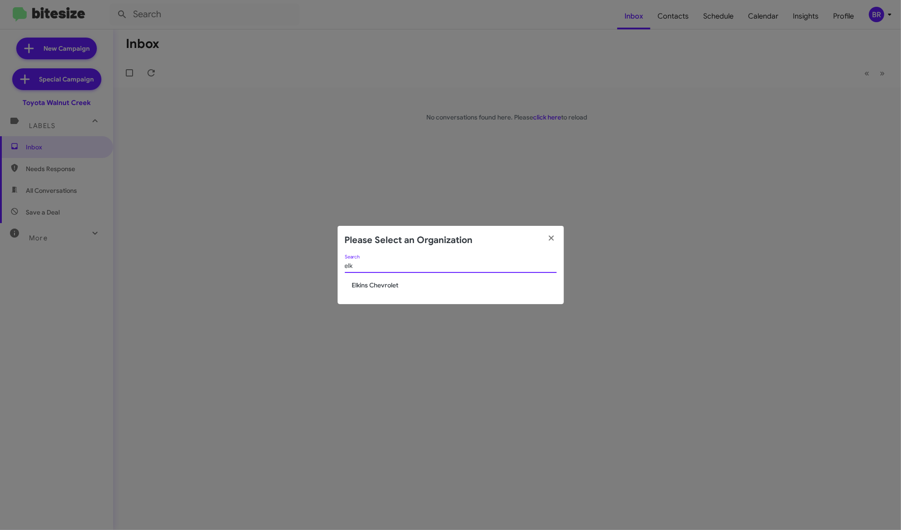
type input "elk"
click at [432, 286] on span "Elkins Chevrolet" at bounding box center [454, 285] width 205 height 9
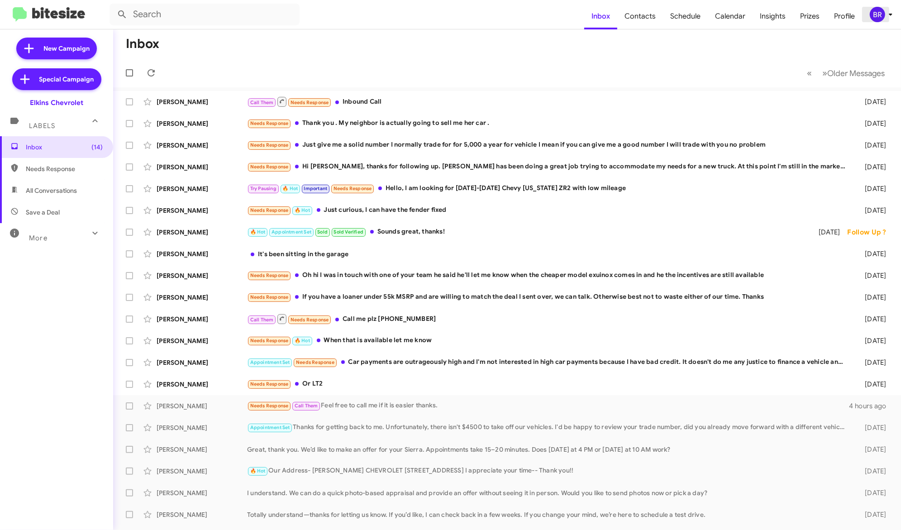
click at [879, 14] on div "BR" at bounding box center [877, 14] width 15 height 15
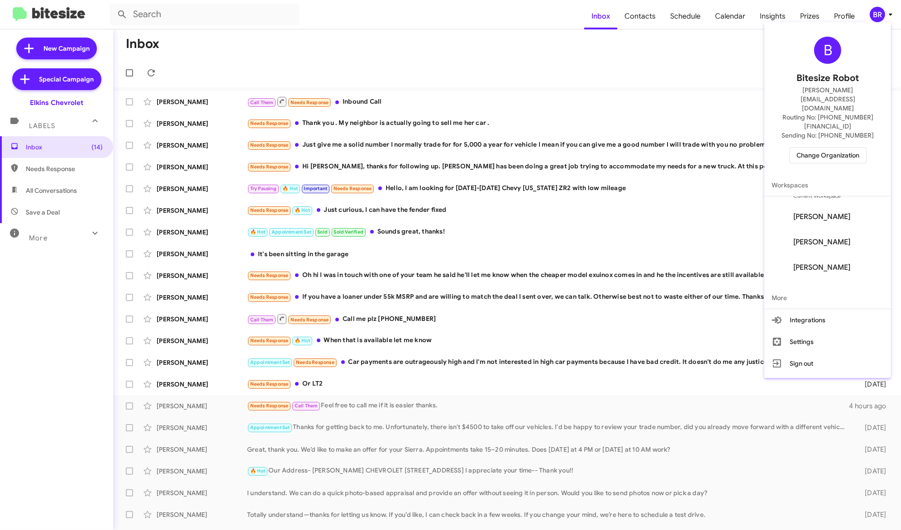
scroll to position [61, 0]
click at [834, 270] on span "[PERSON_NAME]" at bounding box center [821, 274] width 57 height 9
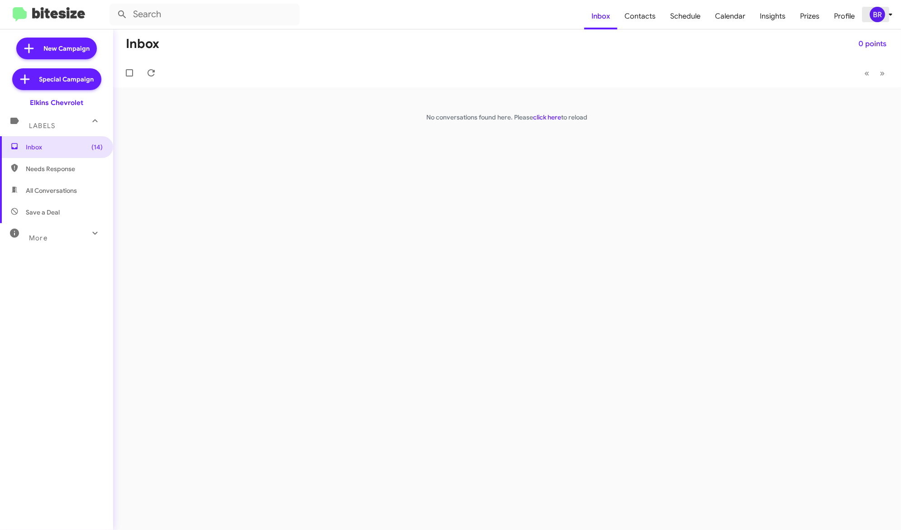
click at [881, 12] on div "BR" at bounding box center [877, 14] width 15 height 15
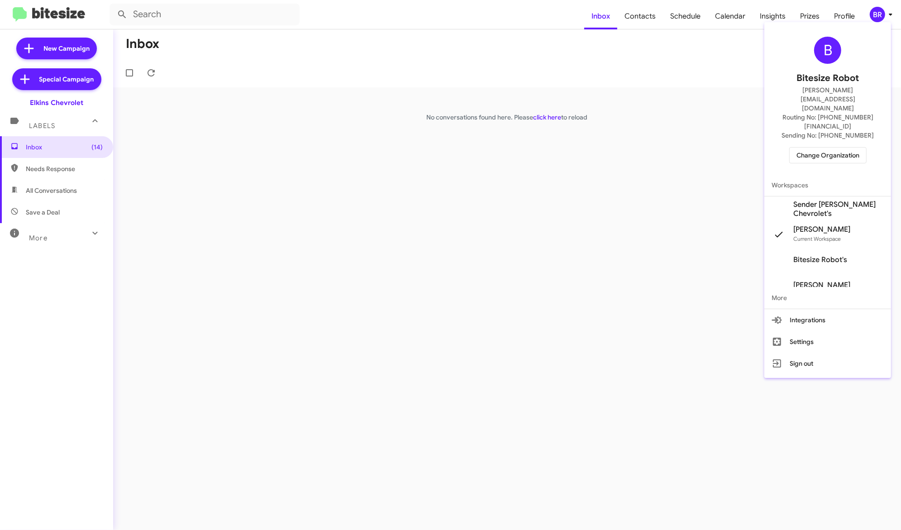
click at [847, 200] on span "Sender [PERSON_NAME] Chevrolet's" at bounding box center [838, 209] width 91 height 18
